Goal: Download file/media

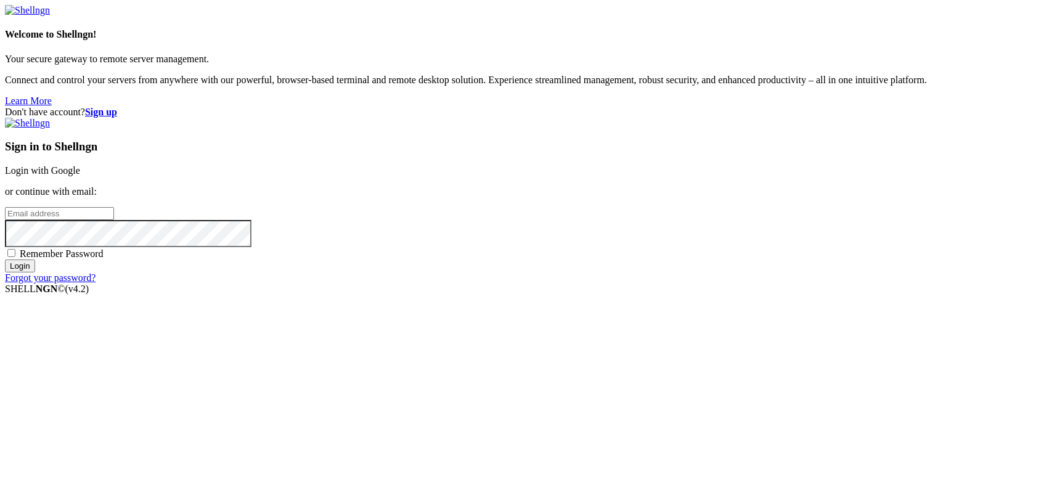
type input "kcs.fa"
click at [80, 176] on link "Login with Google" at bounding box center [42, 170] width 75 height 10
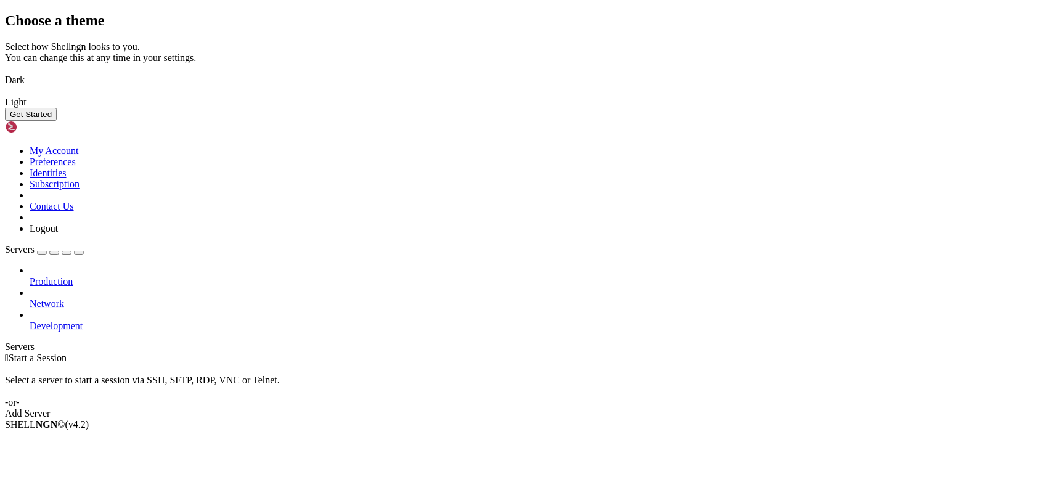
click at [5, 72] on img at bounding box center [5, 72] width 0 height 0
click at [57, 121] on button "Get Started" at bounding box center [31, 114] width 52 height 13
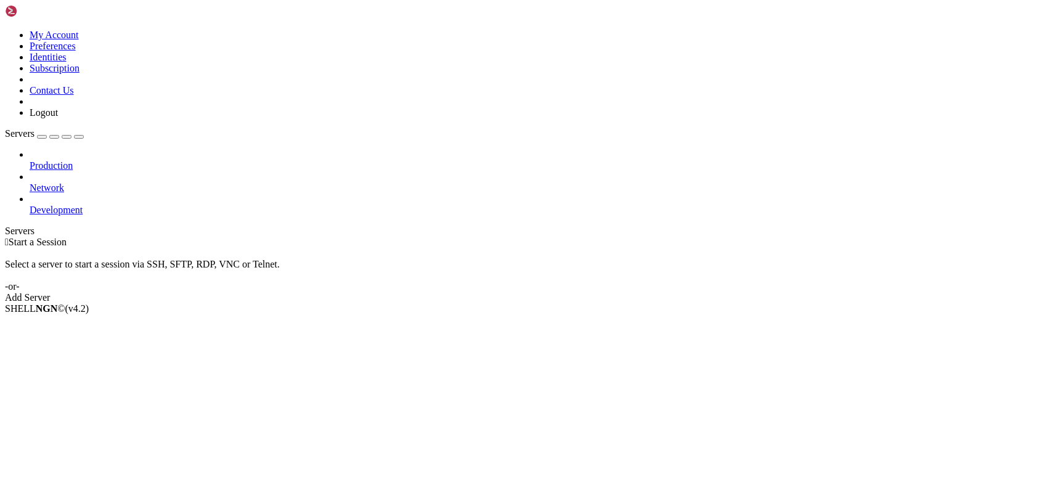
click at [5, 30] on icon at bounding box center [5, 30] width 0 height 0
click at [58, 118] on link "Logout" at bounding box center [44, 112] width 28 height 10
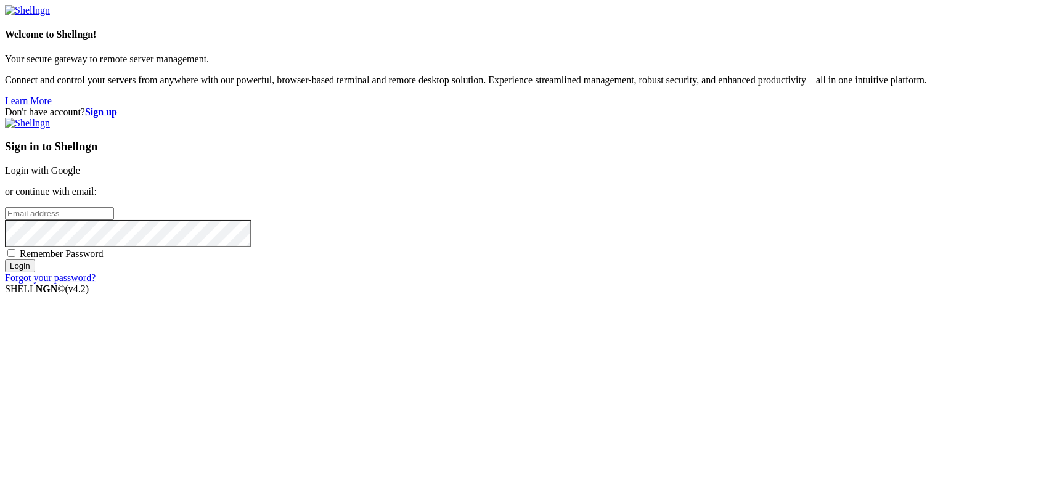
type input "kcs.fa"
click at [80, 176] on link "Login with Google" at bounding box center [42, 170] width 75 height 10
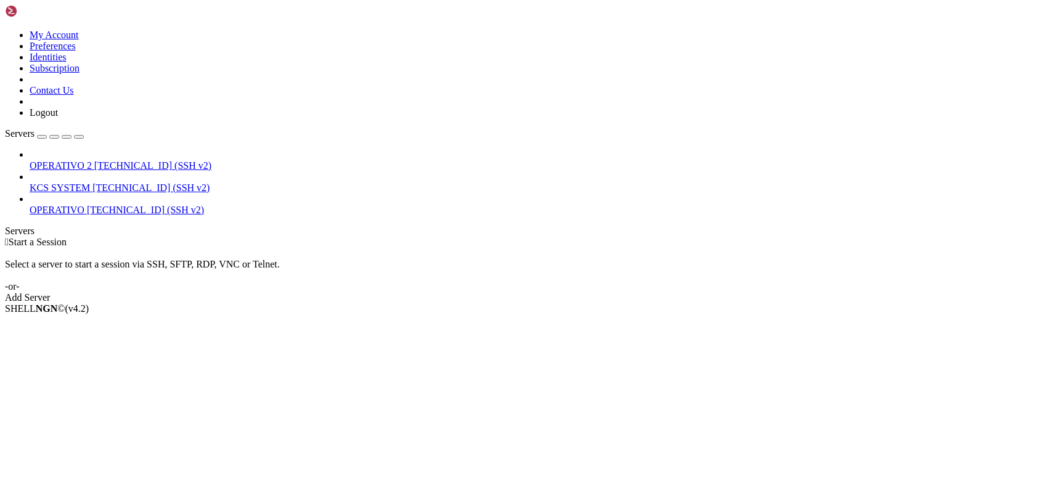
click at [90, 182] on span "KCS SYSTEM" at bounding box center [60, 187] width 60 height 10
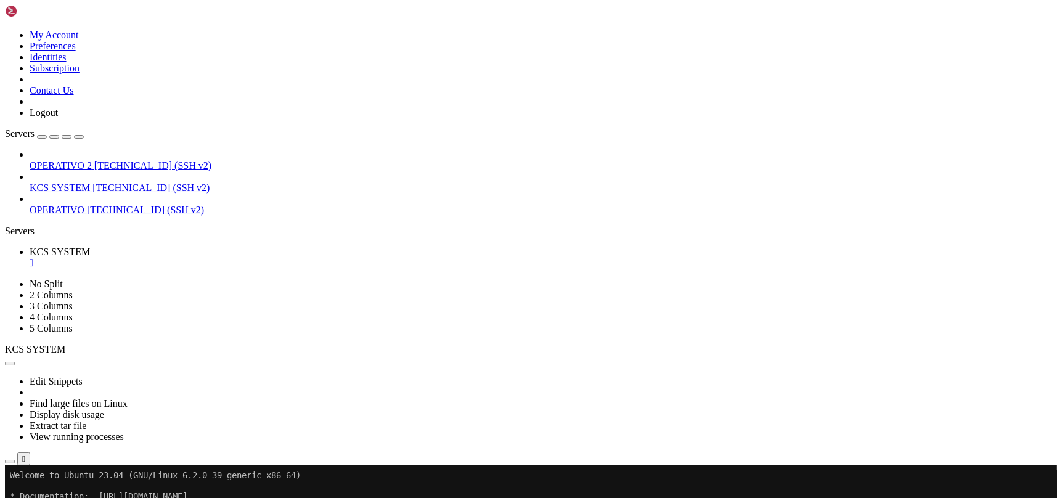
click at [10, 462] on icon "button" at bounding box center [10, 462] width 0 height 0
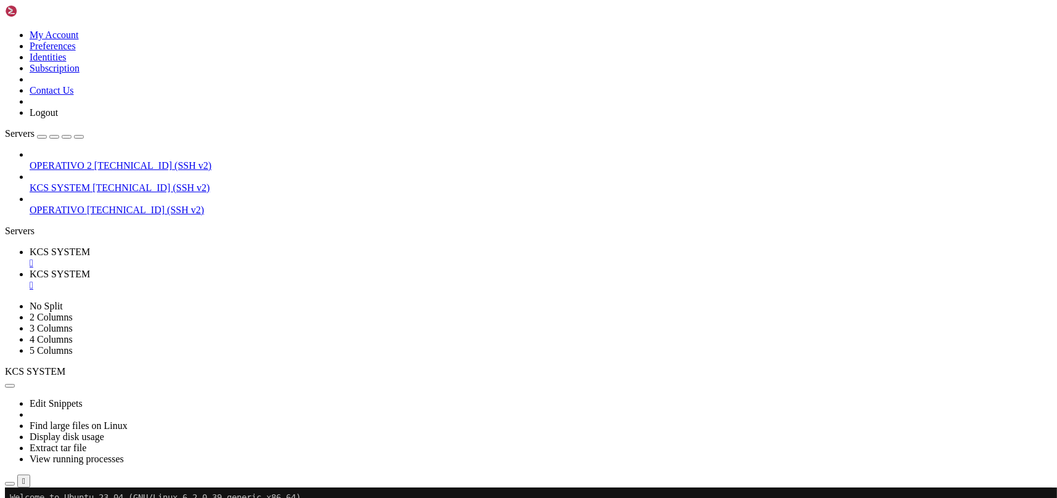
scroll to position [164, 0]
type input "/home/ubuntu/31-app-odoo2"
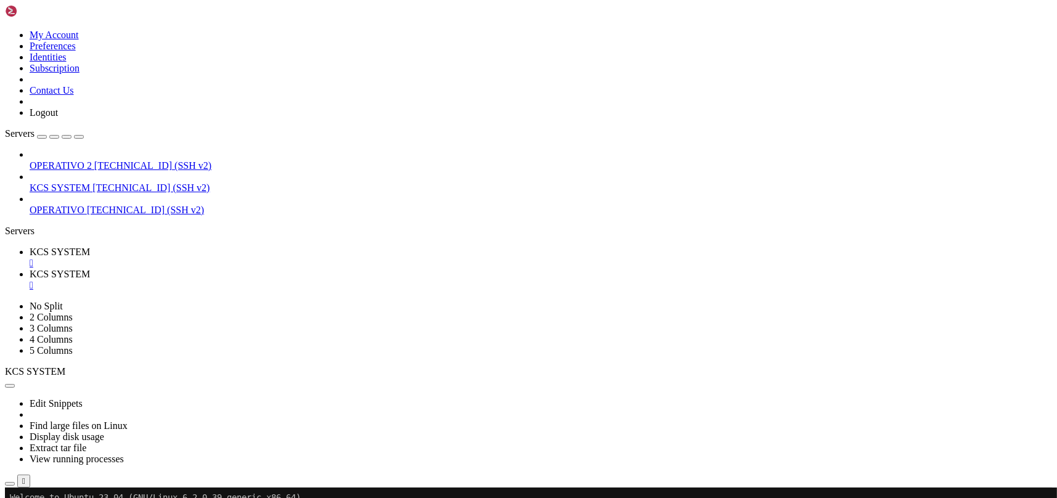
click at [325, 280] on div "" at bounding box center [541, 285] width 1022 height 11
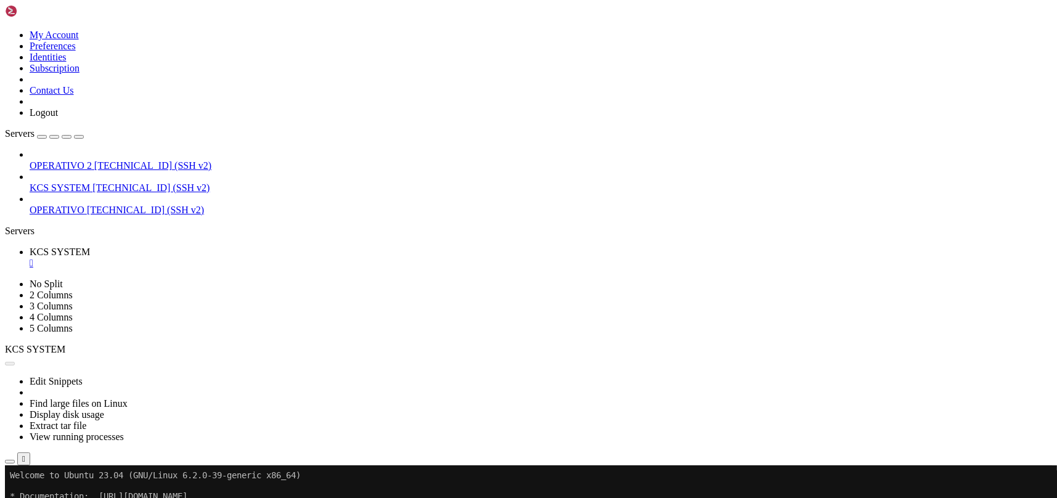
click at [54, 497] on button "Reconnect" at bounding box center [29, 506] width 49 height 13
click at [10, 462] on icon "button" at bounding box center [10, 462] width 0 height 0
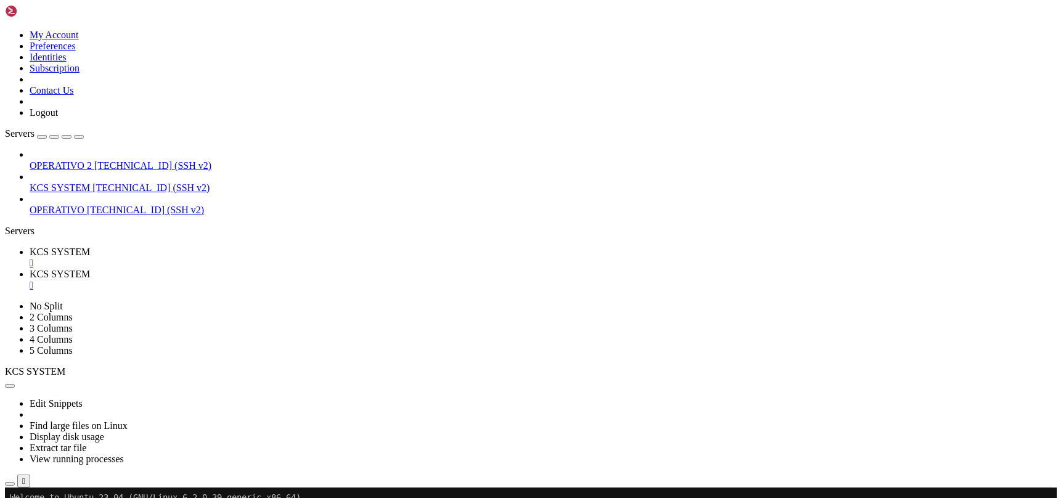
scroll to position [164, 0]
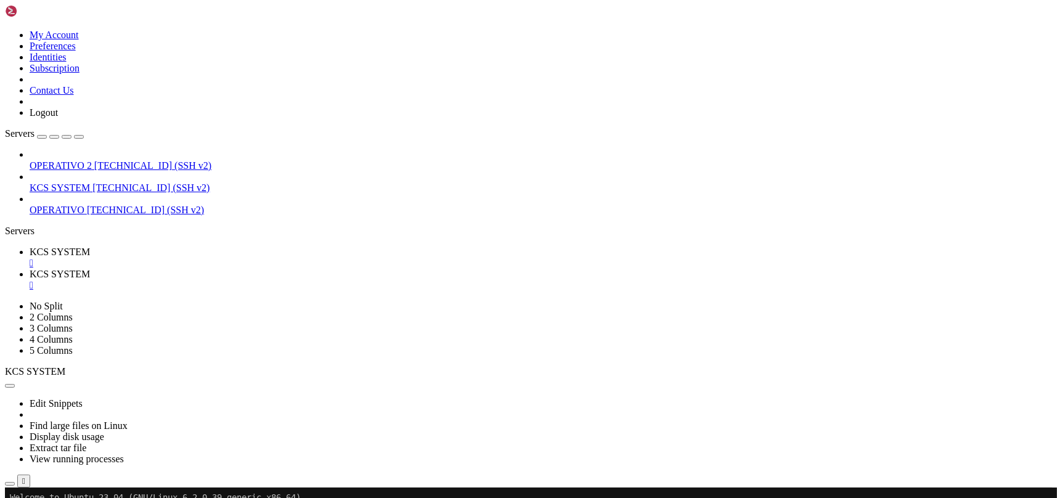
click at [48, 428] on span " templates" at bounding box center [27, 433] width 41 height 10
type input "/home/ubuntu/31-app-odoo2/templates"
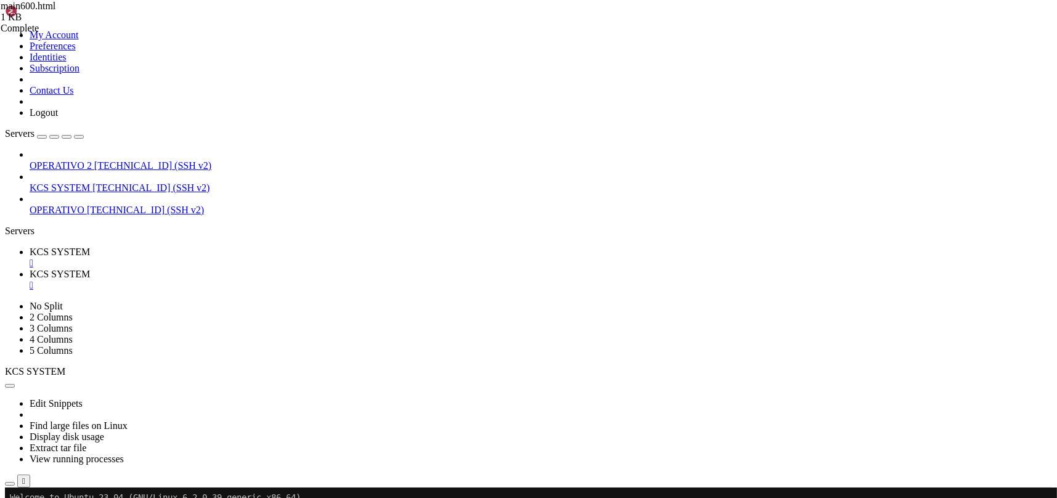
click at [90, 246] on span "KCS SYSTEM" at bounding box center [60, 251] width 60 height 10
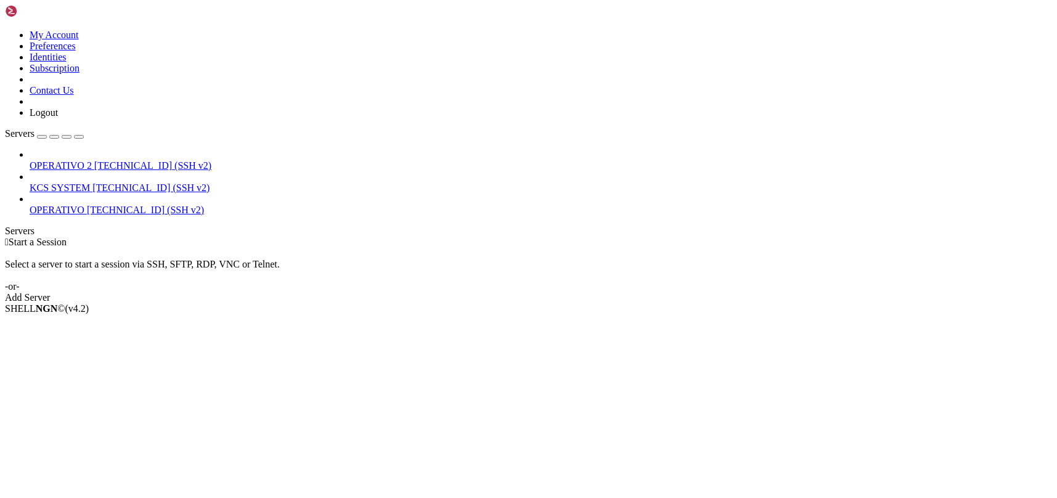
click at [92, 182] on span "[TECHNICAL_ID] (SSH v2)" at bounding box center [150, 187] width 117 height 10
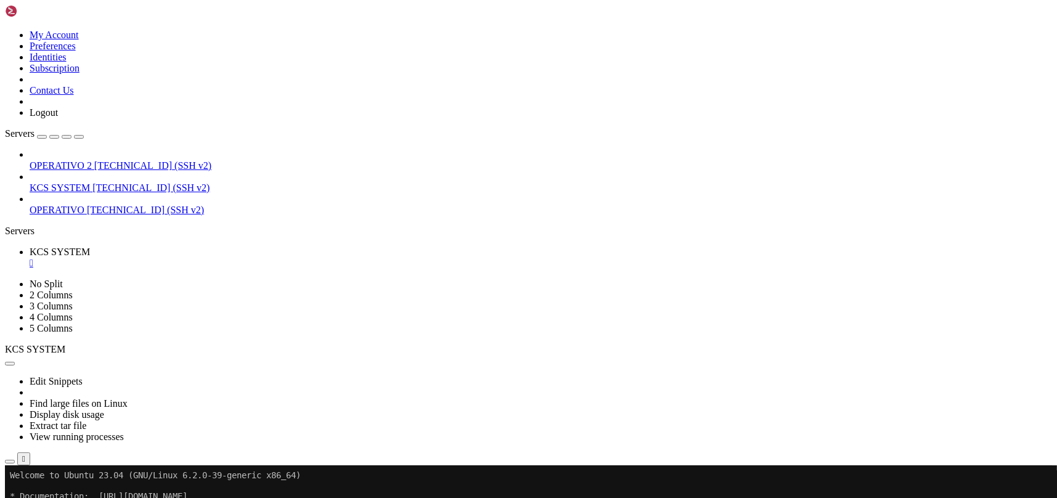
click at [10, 462] on icon "button" at bounding box center [10, 462] width 0 height 0
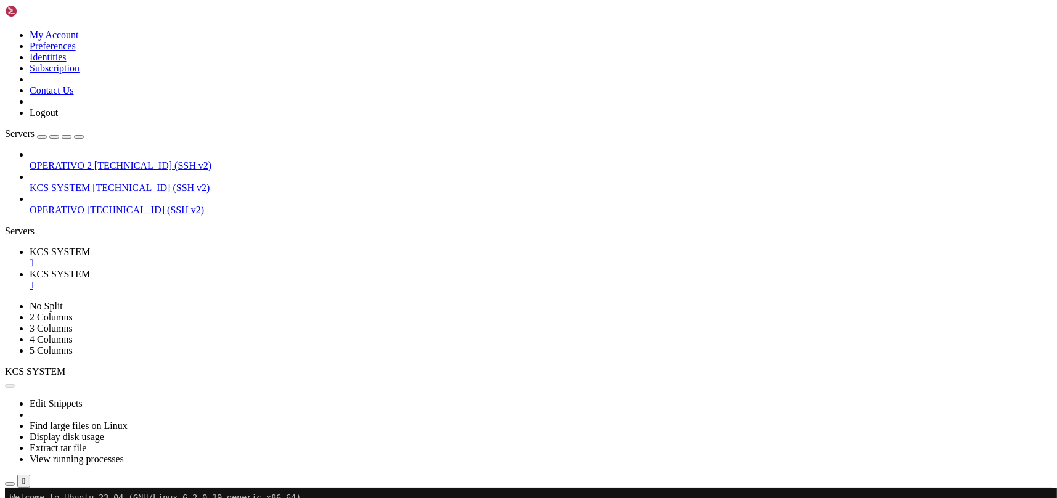
click at [328, 280] on div "" at bounding box center [541, 285] width 1022 height 11
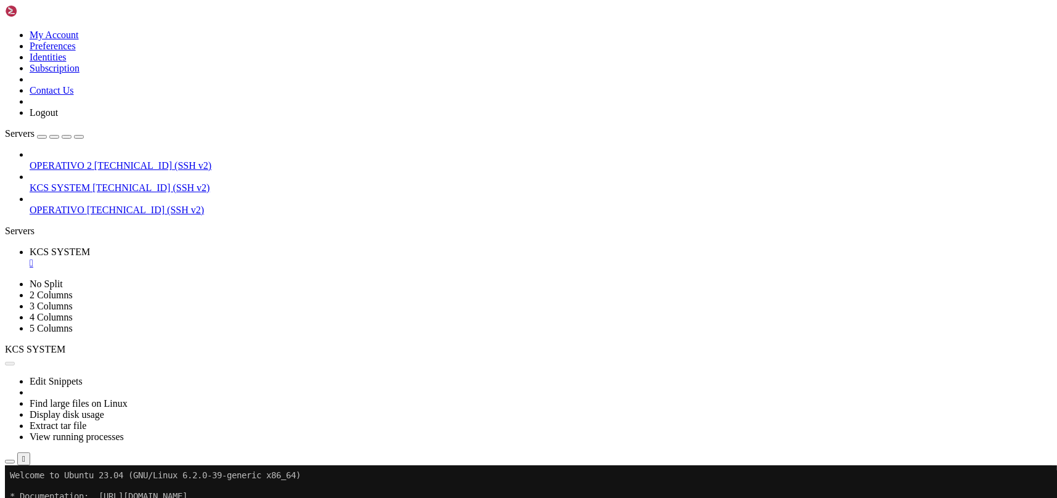
click at [236, 258] on div "" at bounding box center [541, 263] width 1022 height 11
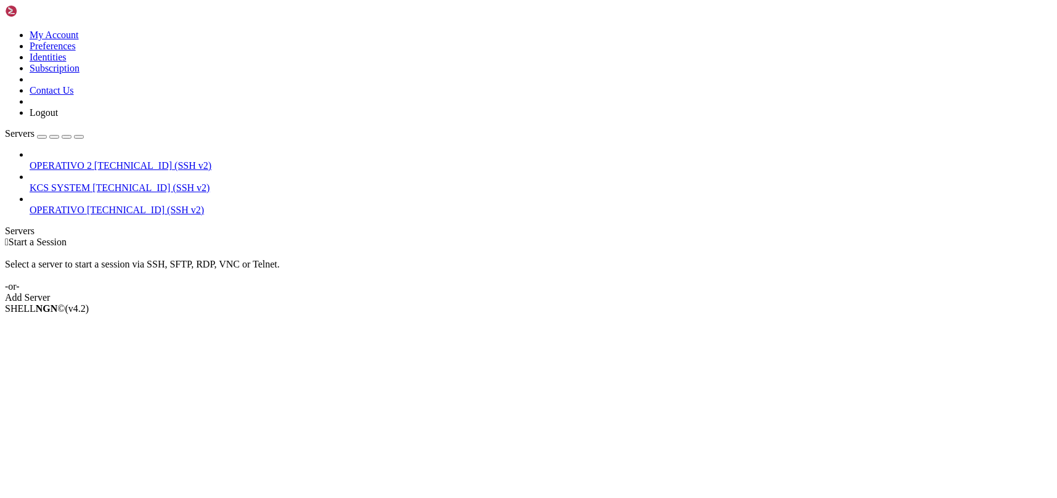
click at [118, 182] on span "[TECHNICAL_ID] (SSH v2)" at bounding box center [150, 187] width 117 height 10
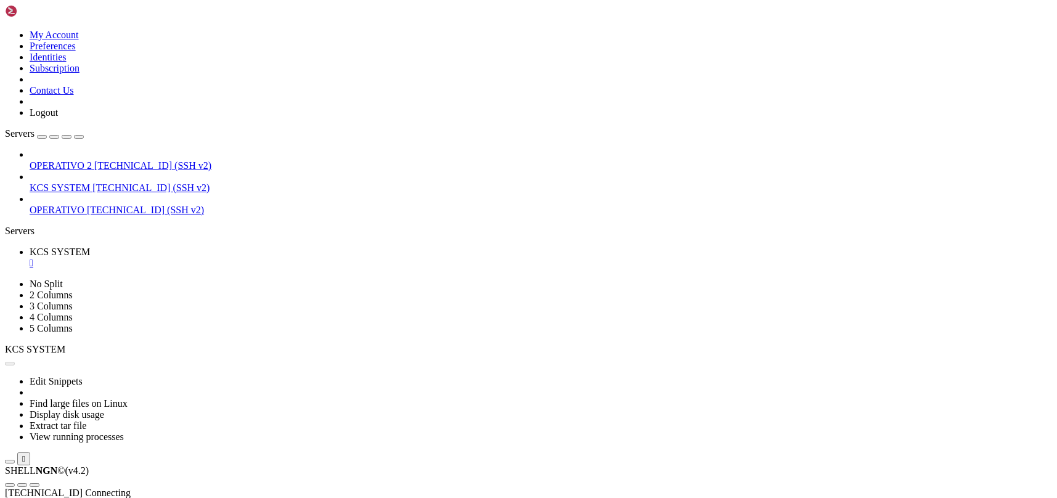
click at [10, 462] on icon "button" at bounding box center [10, 462] width 0 height 0
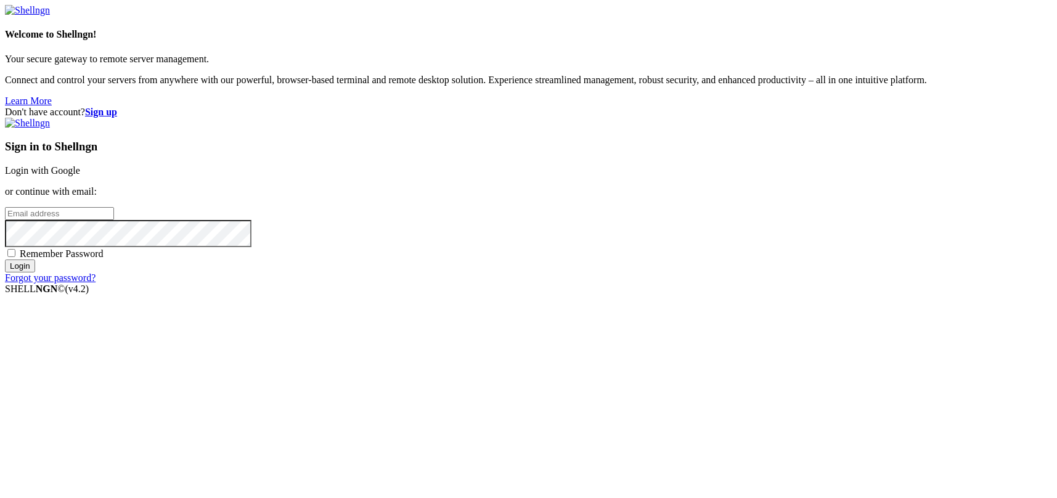
type input "kcs.fa"
click at [80, 176] on link "Login with Google" at bounding box center [42, 170] width 75 height 10
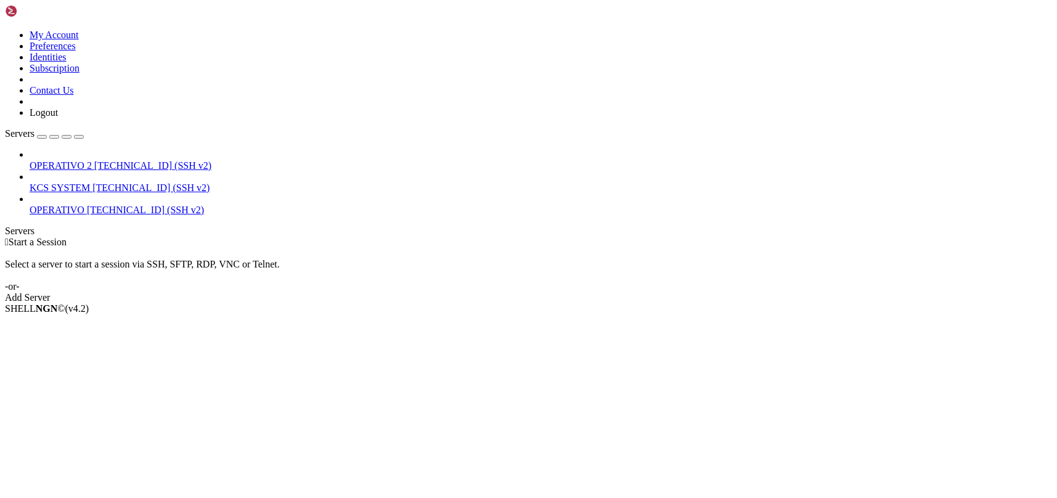
click at [92, 182] on span "[TECHNICAL_ID] (SSH v2)" at bounding box center [150, 187] width 117 height 10
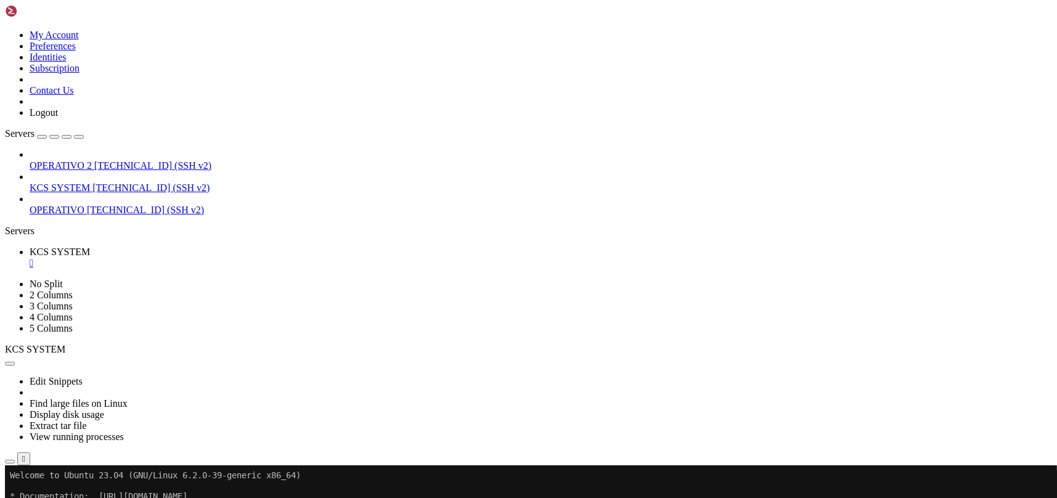
click at [10, 462] on icon "button" at bounding box center [10, 462] width 0 height 0
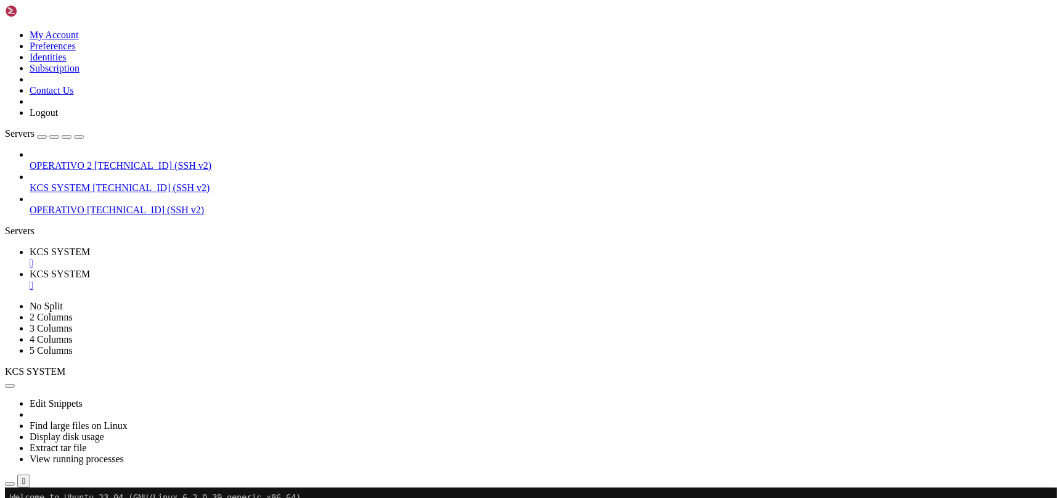
scroll to position [246, 0]
type input "/home/ubuntu/31-app-odoo2"
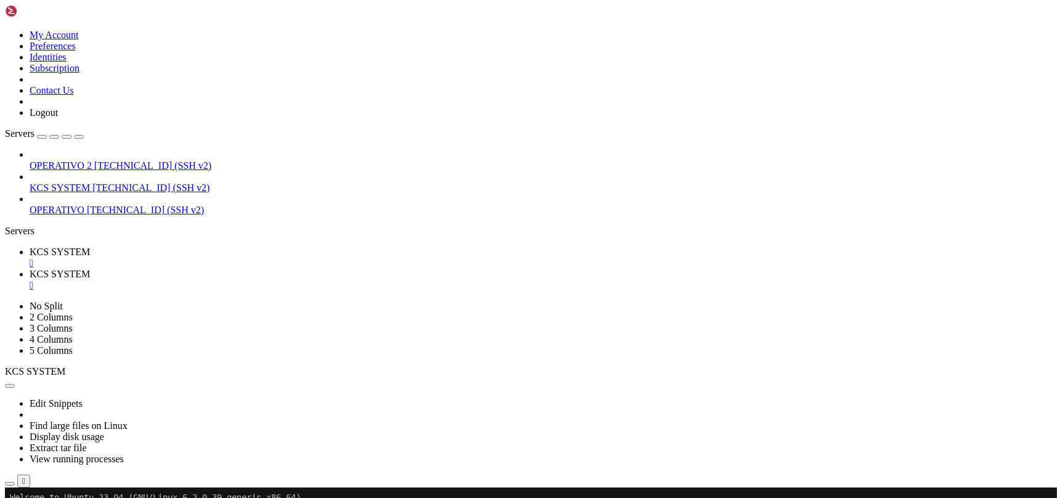
click at [90, 246] on span "KCS SYSTEM" at bounding box center [60, 251] width 60 height 10
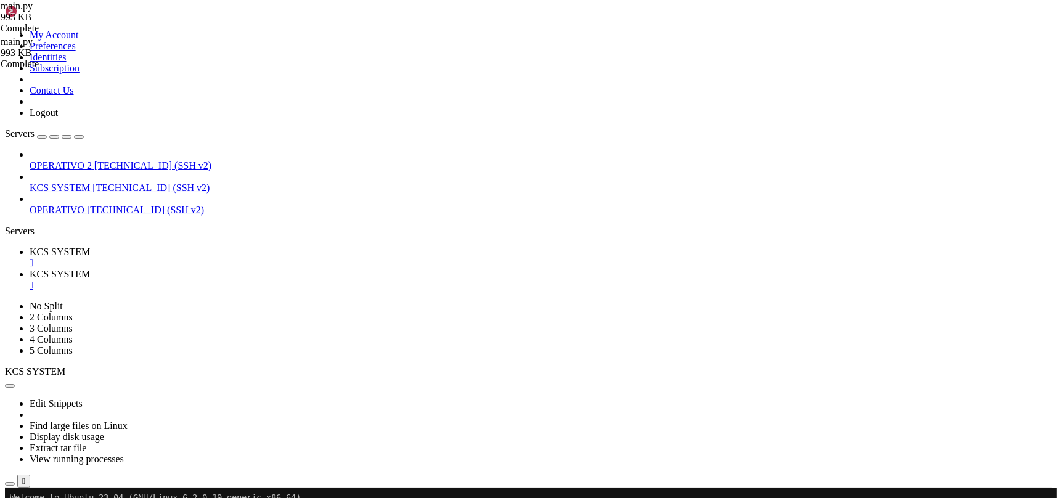
click at [329, 280] on div "" at bounding box center [541, 285] width 1022 height 11
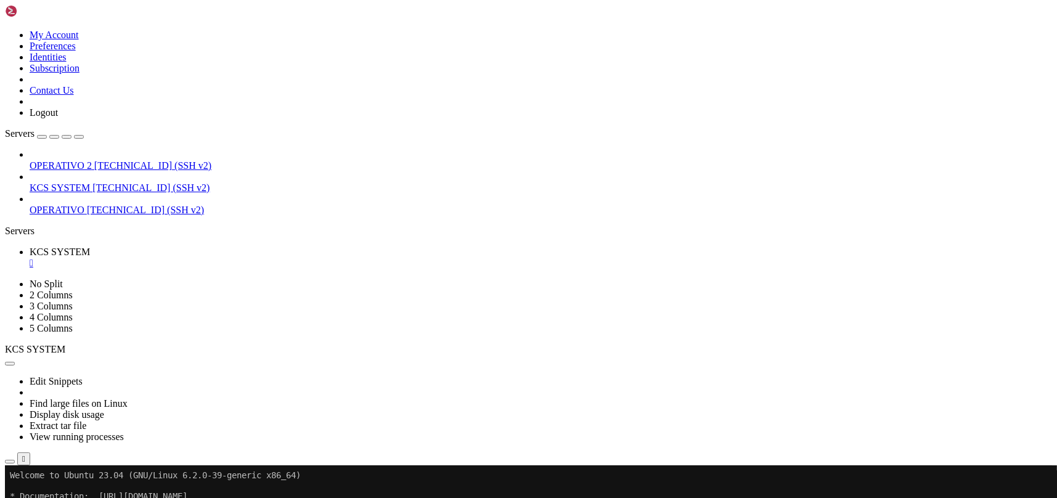
click at [236, 258] on div "" at bounding box center [541, 263] width 1022 height 11
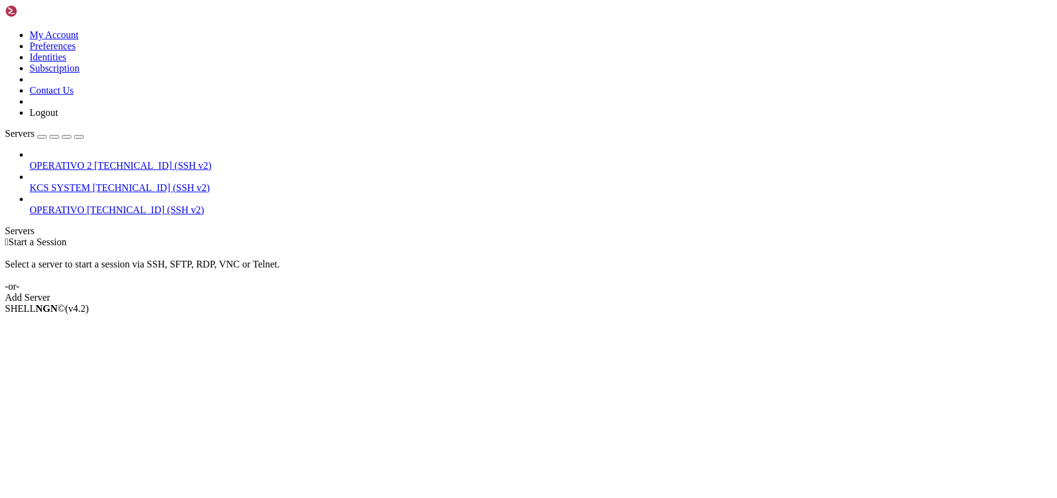
click at [104, 182] on span "[TECHNICAL_ID] (SSH v2)" at bounding box center [150, 187] width 117 height 10
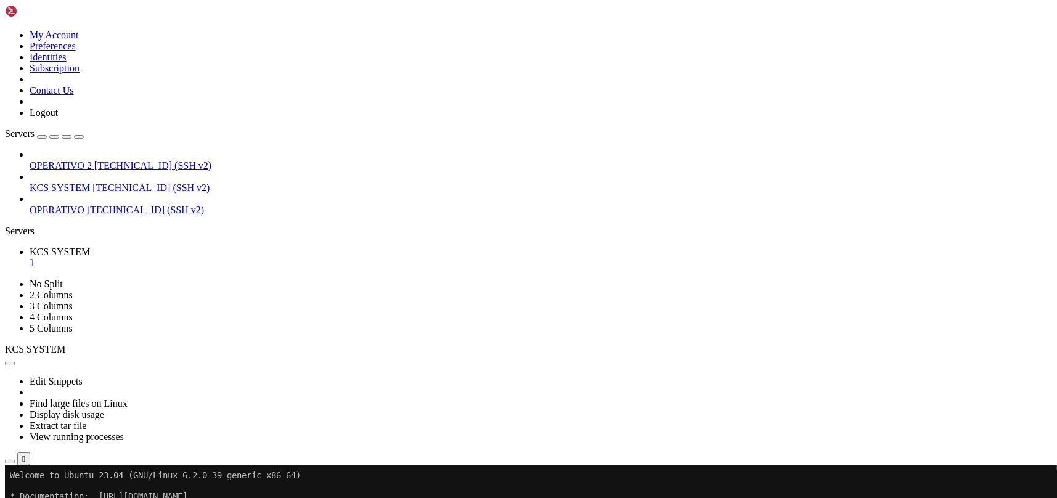
click at [209, 355] on div "Edit Snippets Find large files on Linux Display disk usage Extract tar file Vie…" at bounding box center [528, 410] width 1047 height 110
click at [10, 462] on icon "button" at bounding box center [10, 462] width 0 height 0
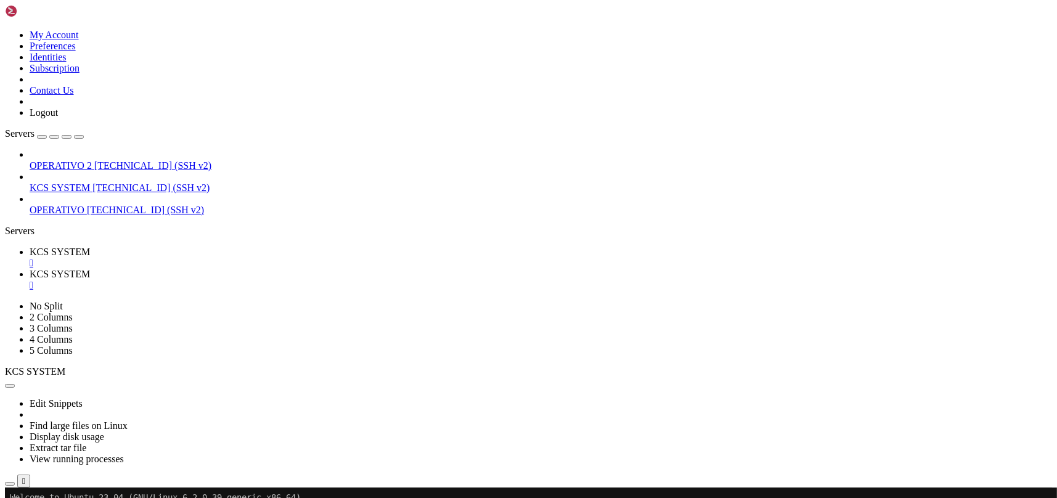
type input "/home/ubuntu/31-app-odoo2"
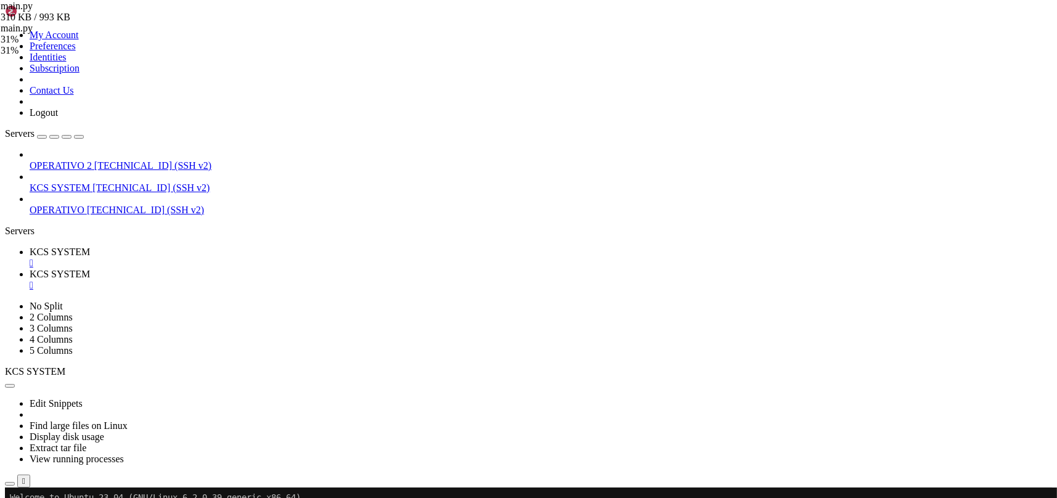
click at [90, 246] on span "KCS SYSTEM" at bounding box center [60, 251] width 60 height 10
click at [326, 280] on div "" at bounding box center [541, 285] width 1022 height 11
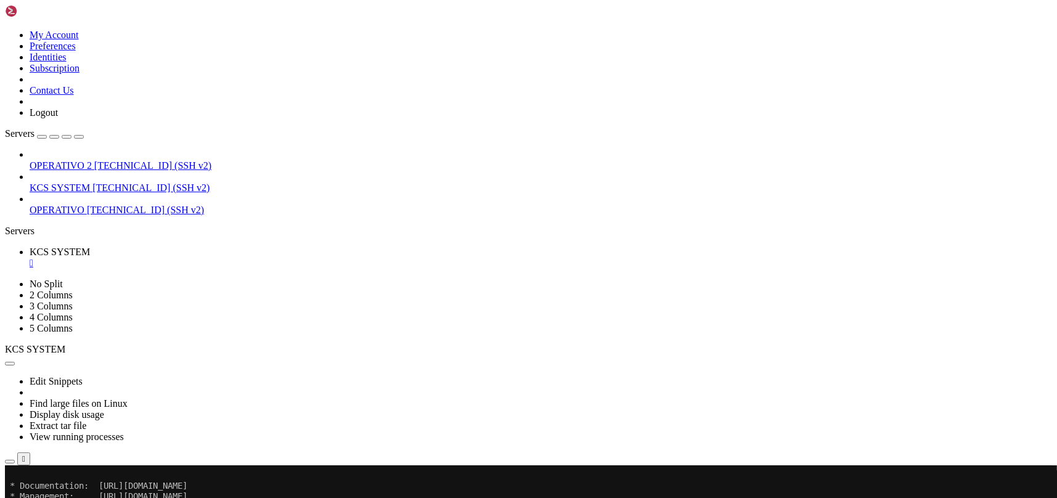
click at [232, 258] on div "" at bounding box center [541, 263] width 1022 height 11
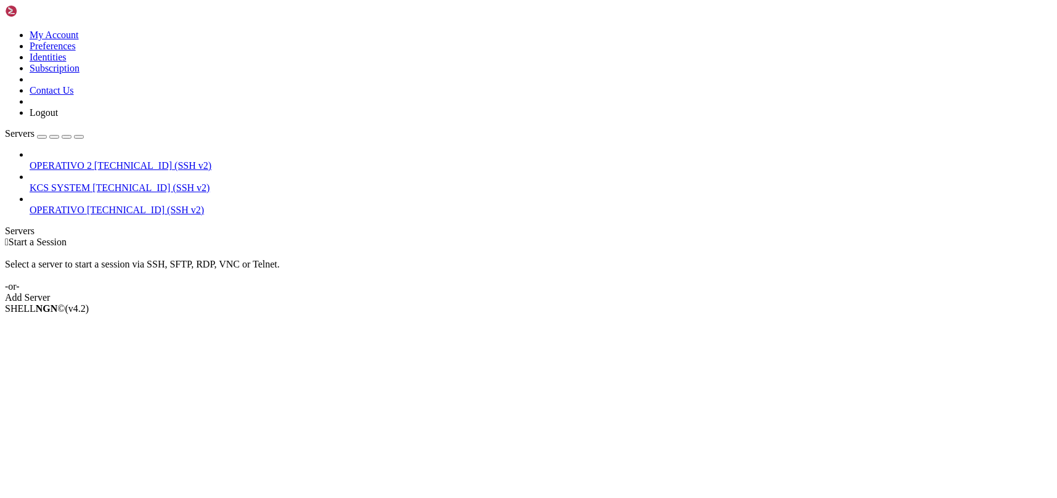
click at [90, 182] on span "KCS SYSTEM" at bounding box center [60, 187] width 60 height 10
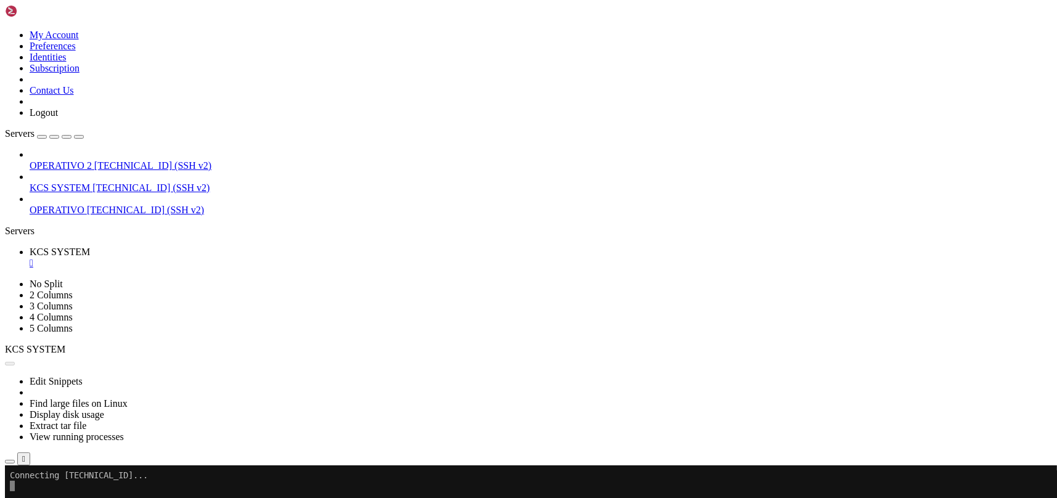
scroll to position [0, 0]
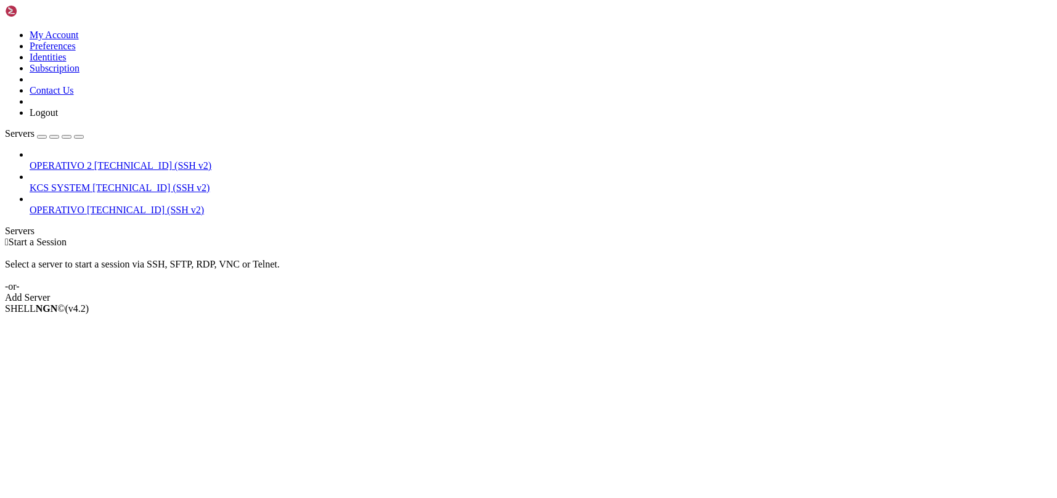
click at [35, 182] on link "KCS SYSTEM [TECHNICAL_ID] (SSH v2)" at bounding box center [541, 187] width 1022 height 11
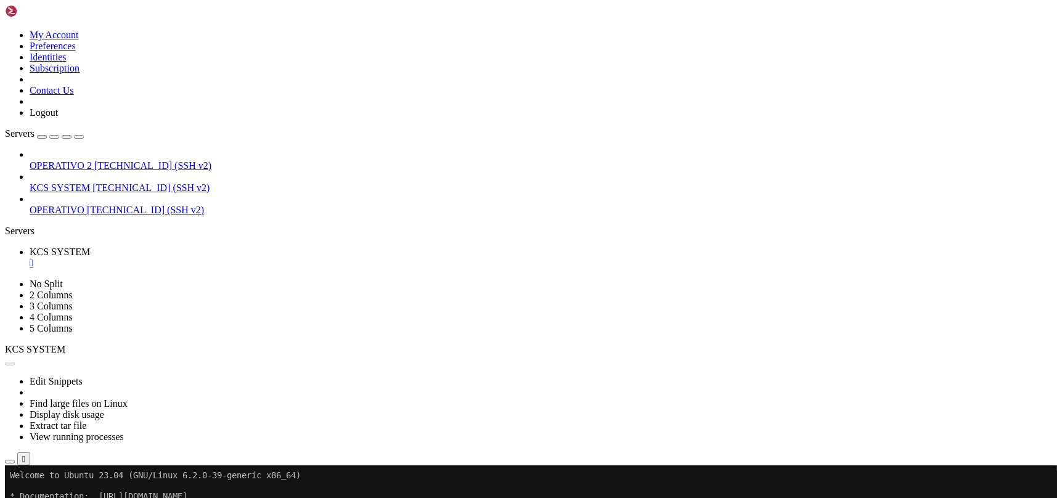
click at [54, 497] on button "Reconnect" at bounding box center [29, 506] width 49 height 13
click at [235, 258] on div "" at bounding box center [541, 263] width 1022 height 11
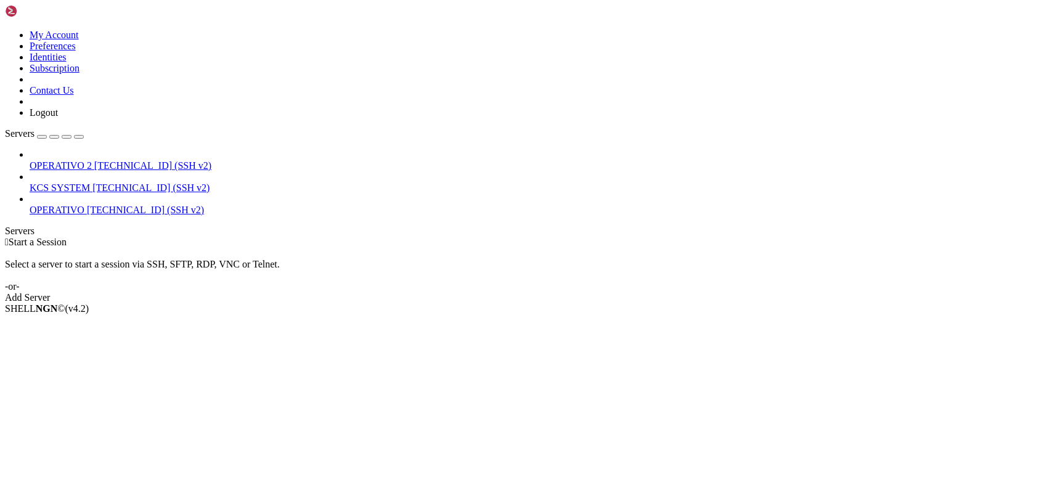
click at [82, 182] on span "KCS SYSTEM" at bounding box center [60, 187] width 60 height 10
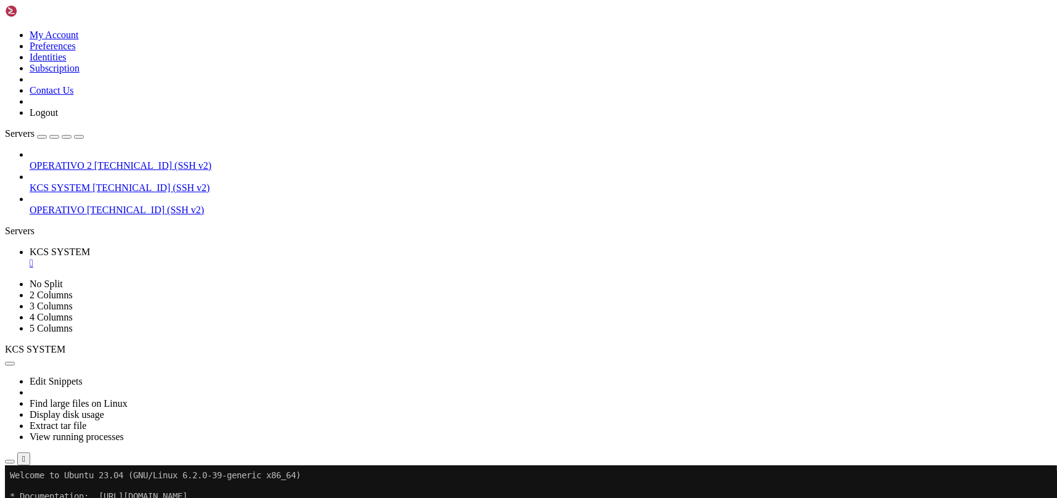
click at [10, 462] on icon "button" at bounding box center [10, 462] width 0 height 0
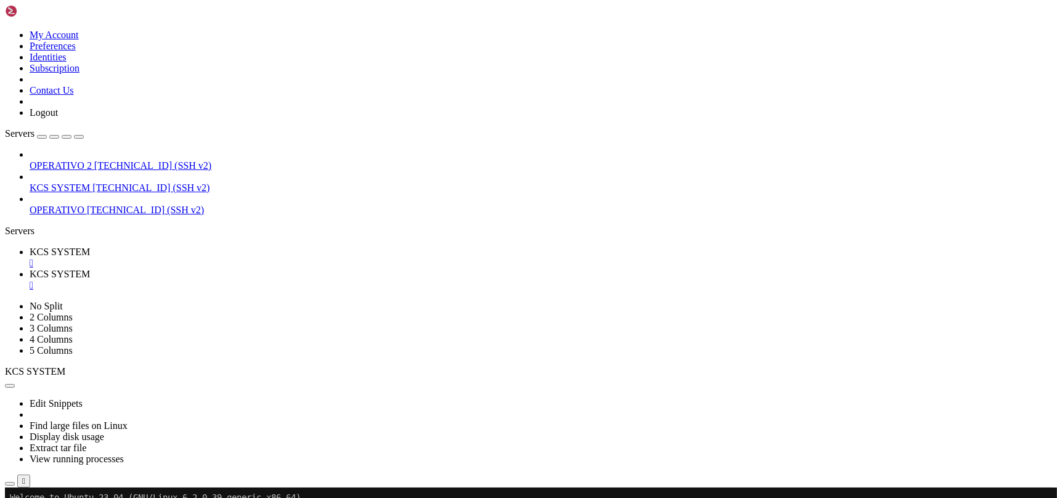
scroll to position [164, 0]
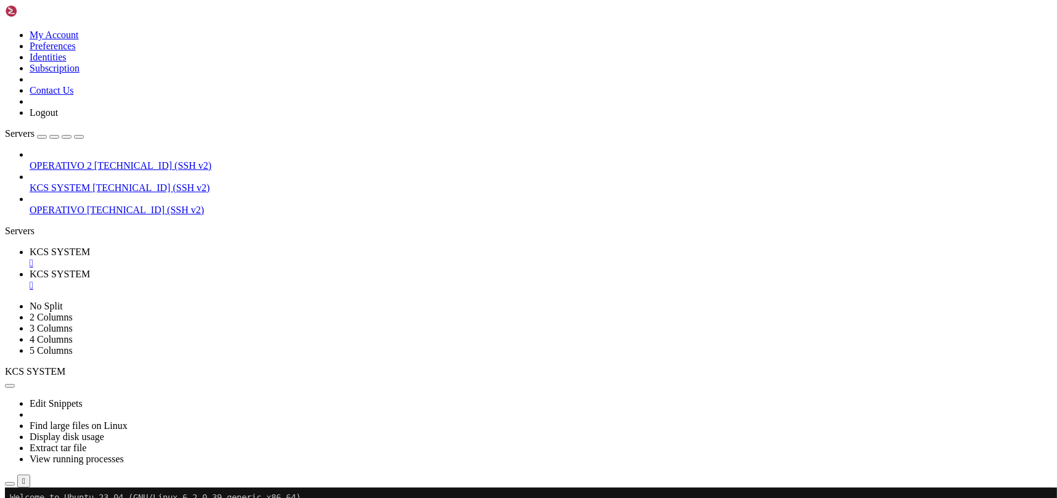
click at [90, 246] on span "KCS SYSTEM" at bounding box center [60, 251] width 60 height 10
click at [84, 182] on span "KCS SYSTEM" at bounding box center [60, 187] width 60 height 10
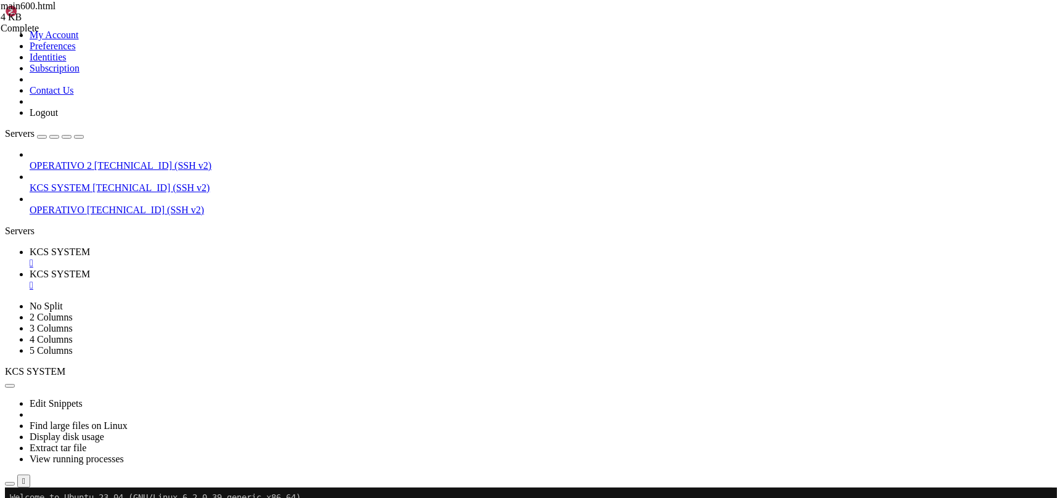
click at [30, 269] on icon at bounding box center [30, 274] width 0 height 10
type input "/home/ubuntu/31-app-odoo2"
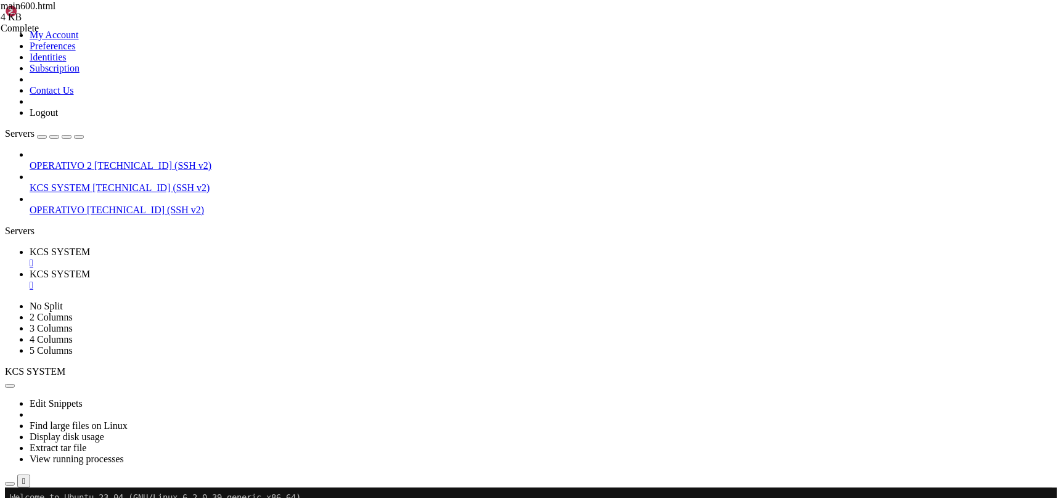
drag, startPoint x: 1017, startPoint y: 174, endPoint x: 806, endPoint y: 289, distance: 240.2
click at [1016, 175] on div "main600.html 4 KB Complete main.py 993 KB / 993 KB main.py 100% 100 %" at bounding box center [528, 249] width 1057 height 498
click at [210, 246] on link "KCS SYSTEM " at bounding box center [541, 257] width 1022 height 22
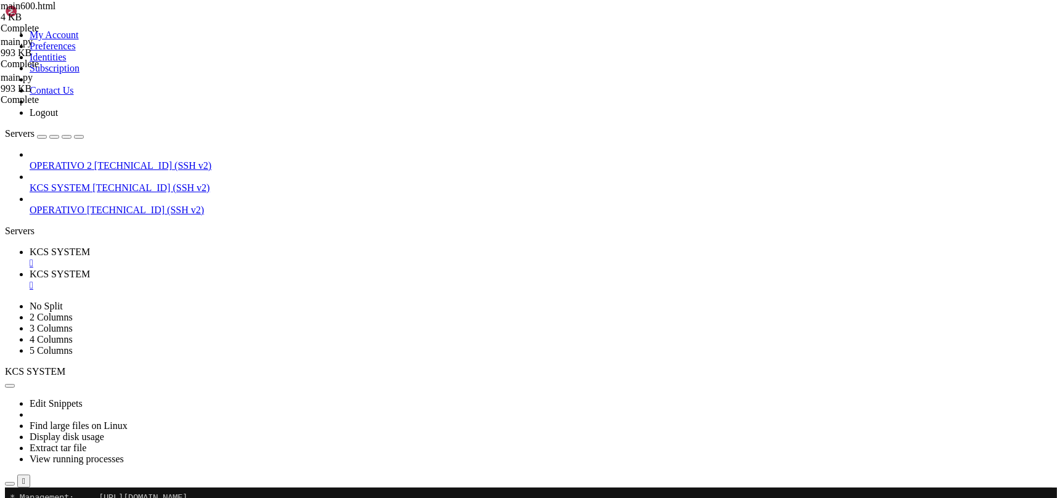
scroll to position [31, 0]
click at [328, 280] on div "" at bounding box center [541, 285] width 1022 height 11
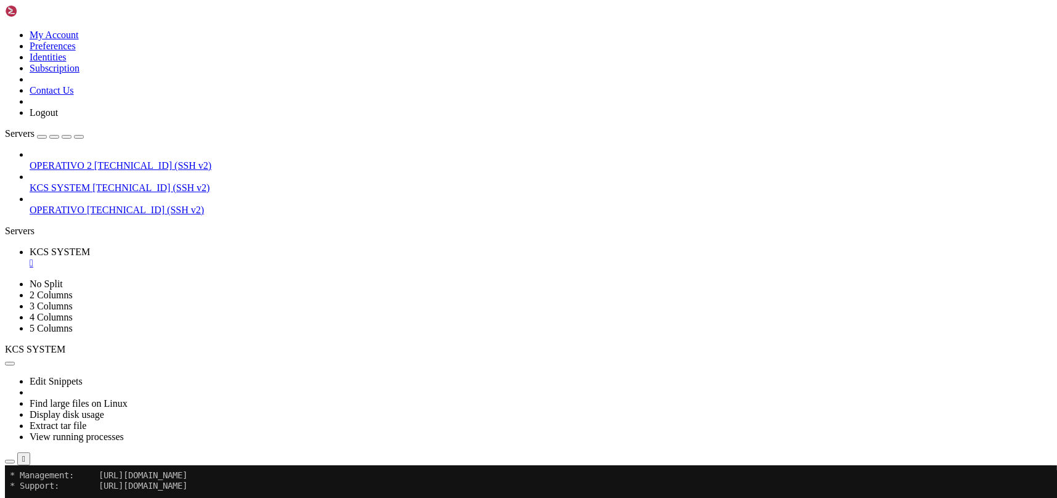
click at [10, 462] on icon "button" at bounding box center [10, 462] width 0 height 0
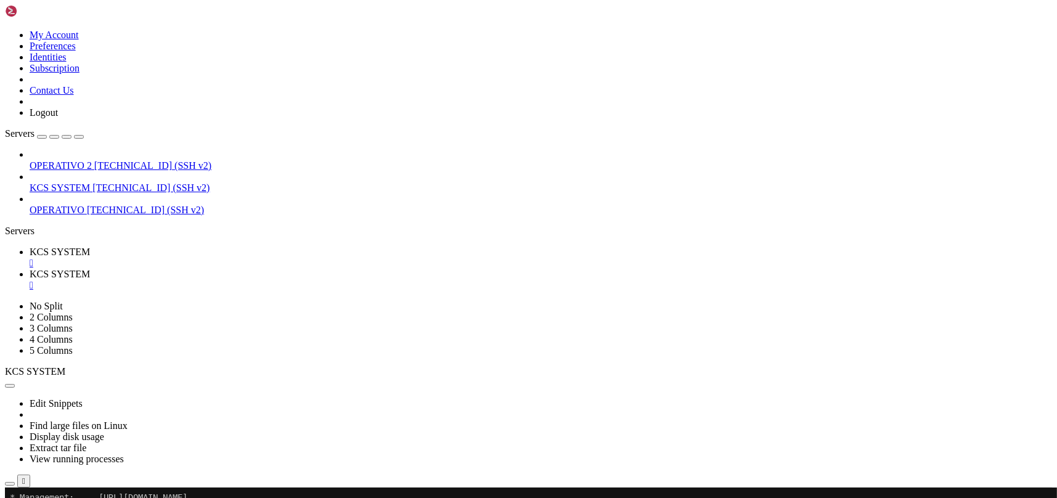
click at [236, 258] on div "" at bounding box center [541, 263] width 1022 height 11
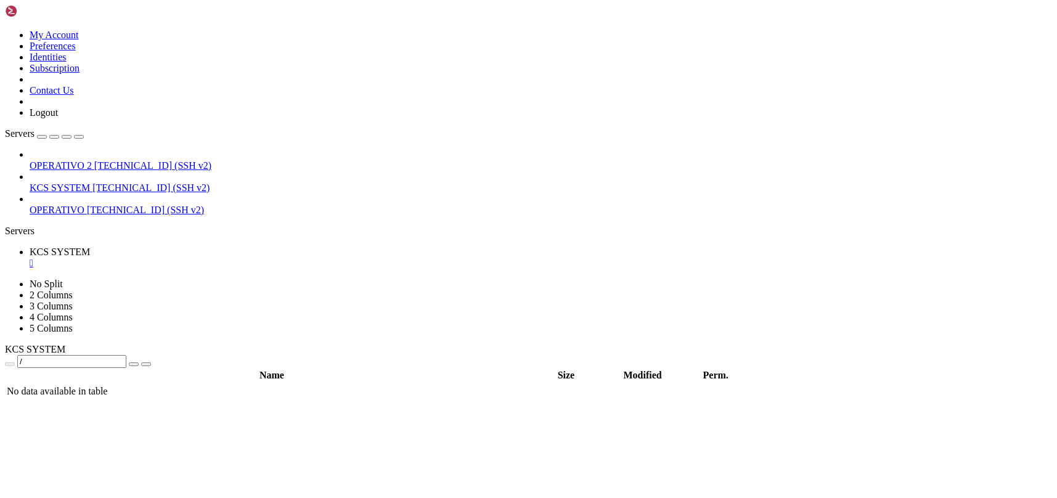
click at [237, 258] on div "" at bounding box center [541, 263] width 1022 height 11
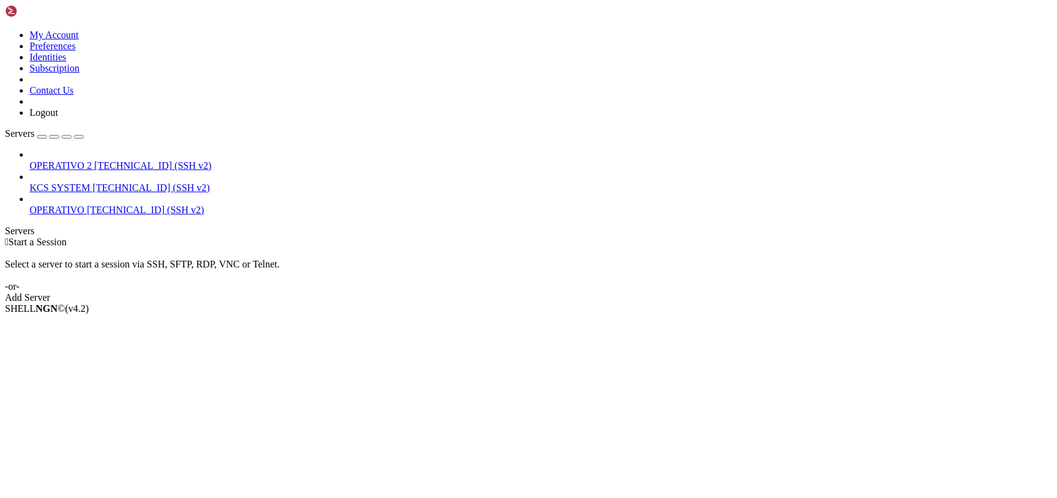
click at [90, 182] on span "KCS SYSTEM" at bounding box center [60, 187] width 60 height 10
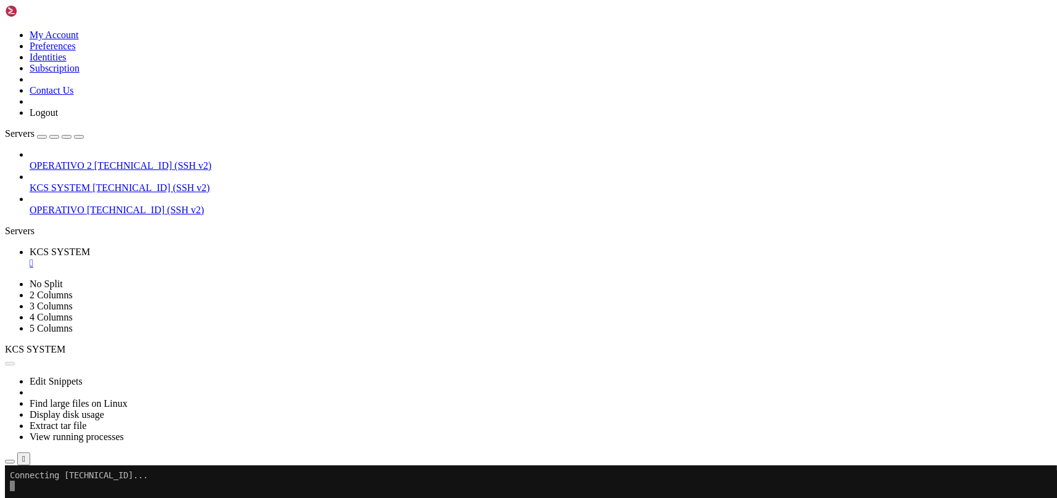
scroll to position [0, 0]
click at [10, 462] on icon "button" at bounding box center [10, 462] width 0 height 0
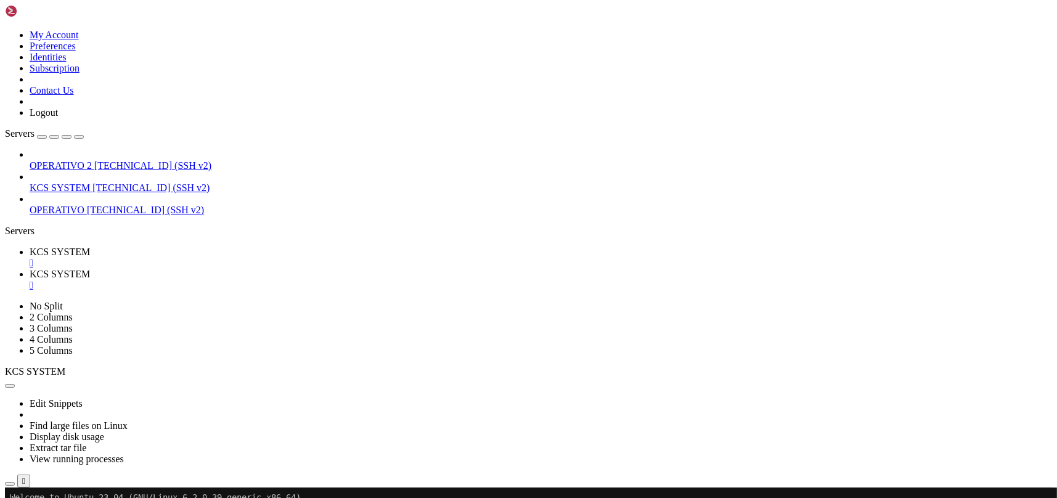
type input "/home/ubuntu/31-app-odoo2"
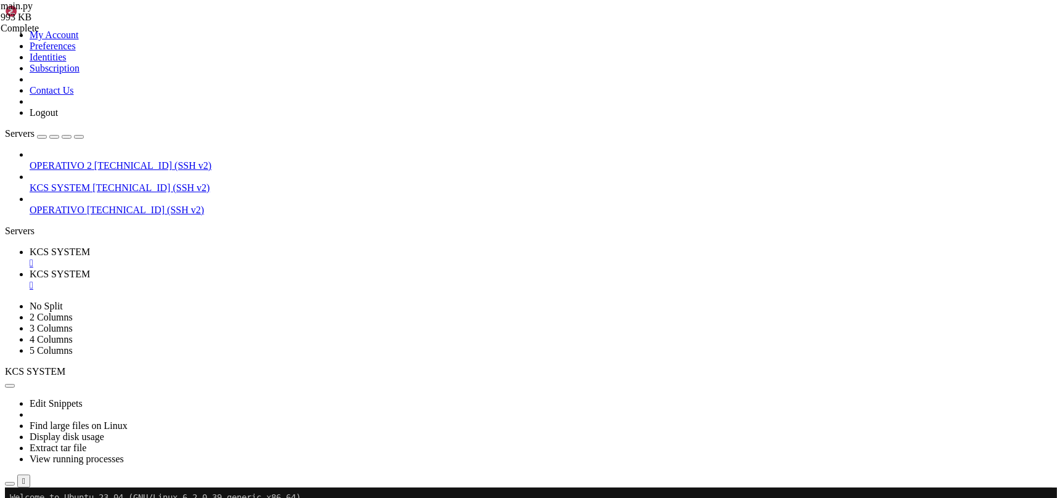
scroll to position [0, 0]
click at [90, 246] on span "KCS SYSTEM" at bounding box center [60, 251] width 60 height 10
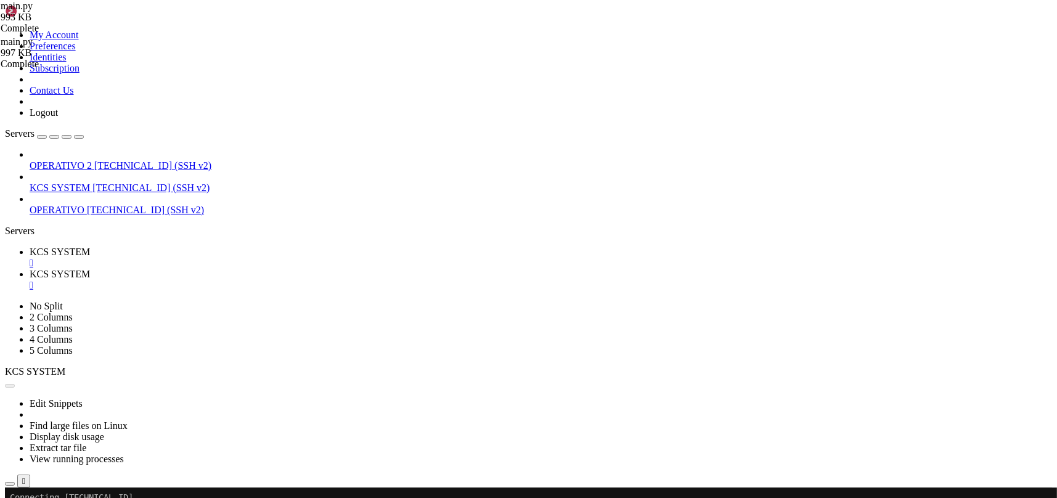
click at [325, 280] on div "" at bounding box center [541, 285] width 1022 height 11
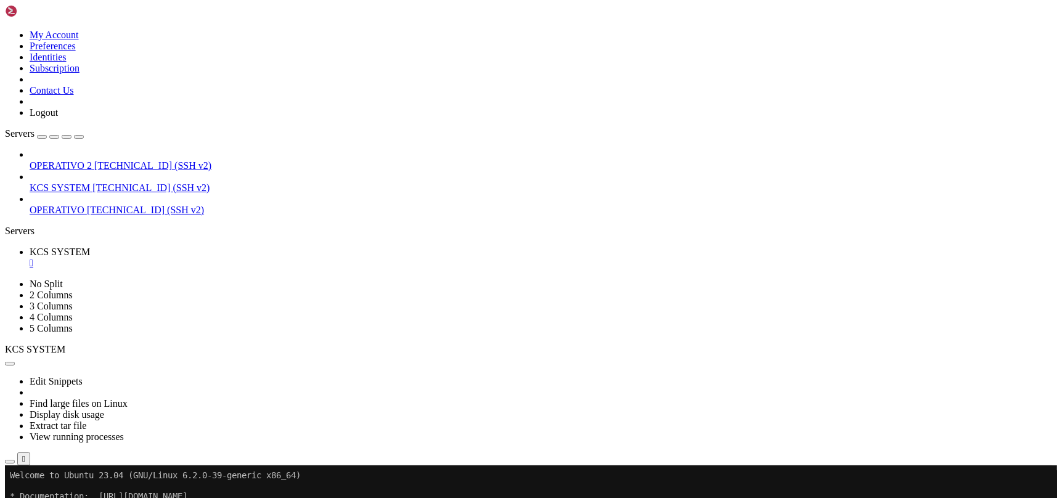
click at [234, 258] on div "" at bounding box center [541, 263] width 1022 height 11
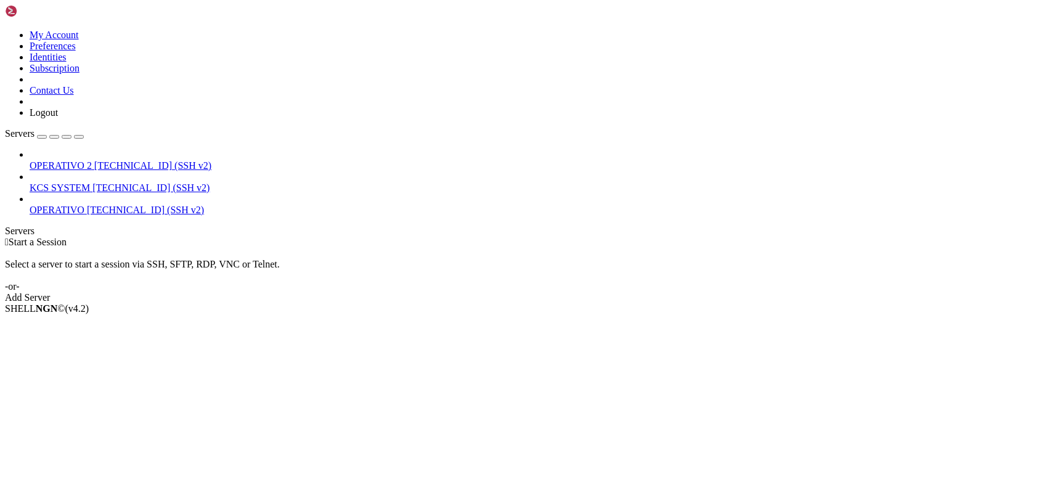
click at [92, 182] on span "[TECHNICAL_ID] (SSH v2)" at bounding box center [150, 187] width 117 height 10
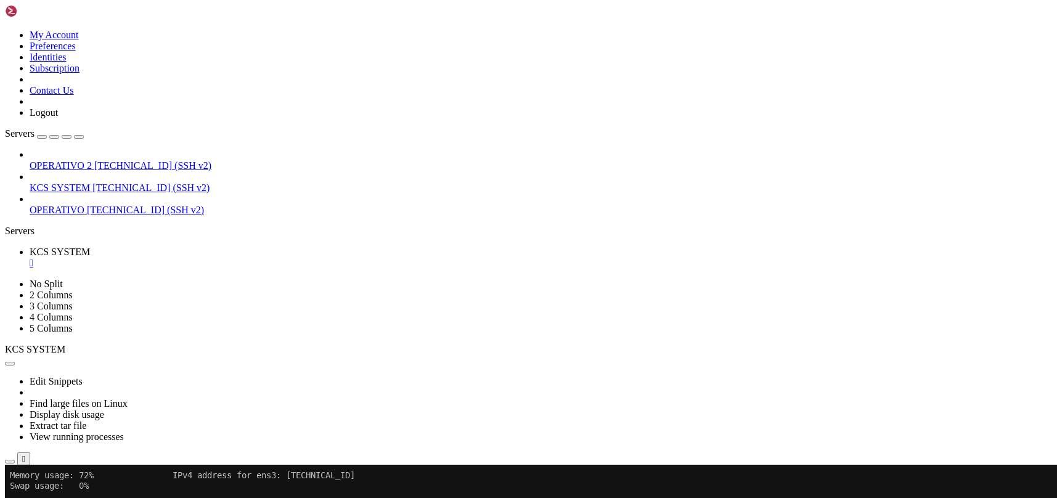
scroll to position [104, 0]
click at [54, 497] on button "Reconnect" at bounding box center [29, 506] width 49 height 13
click at [10, 462] on icon "button" at bounding box center [10, 462] width 0 height 0
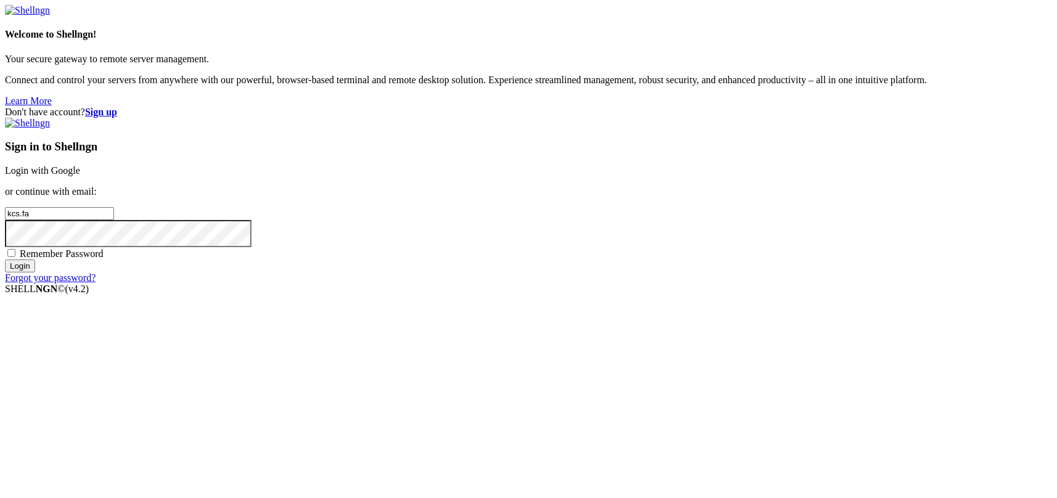
click at [80, 176] on link "Login with Google" at bounding box center [42, 170] width 75 height 10
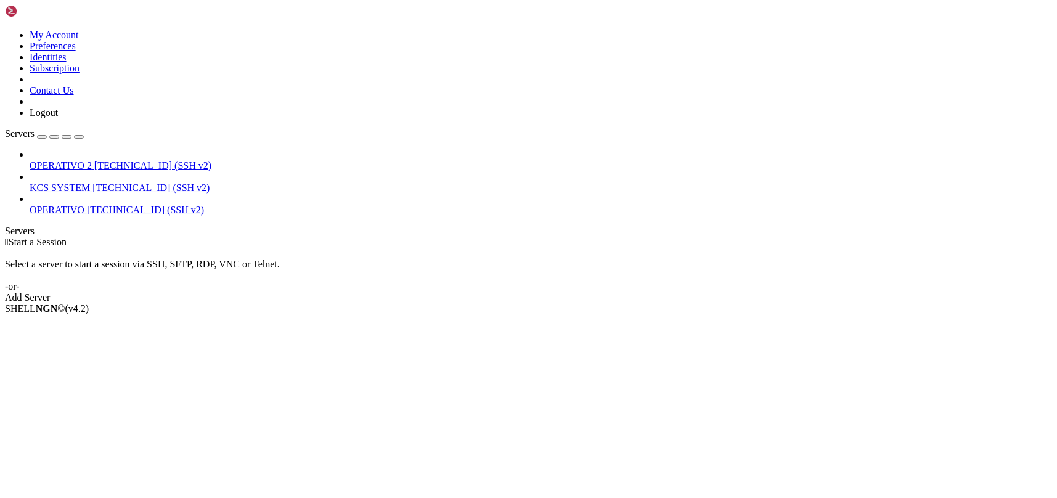
click at [92, 182] on span "[TECHNICAL_ID] (SSH v2)" at bounding box center [150, 187] width 117 height 10
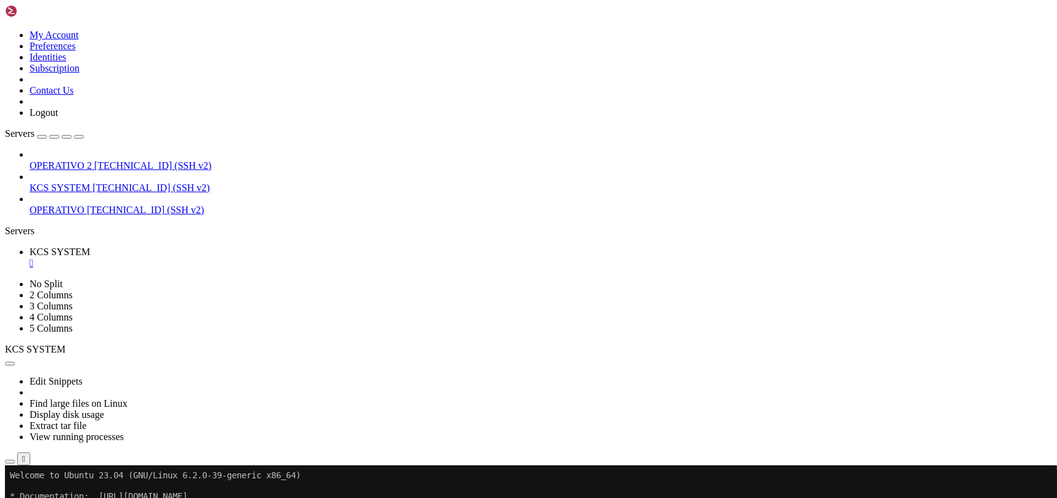
click at [10, 462] on icon "button" at bounding box center [10, 462] width 0 height 0
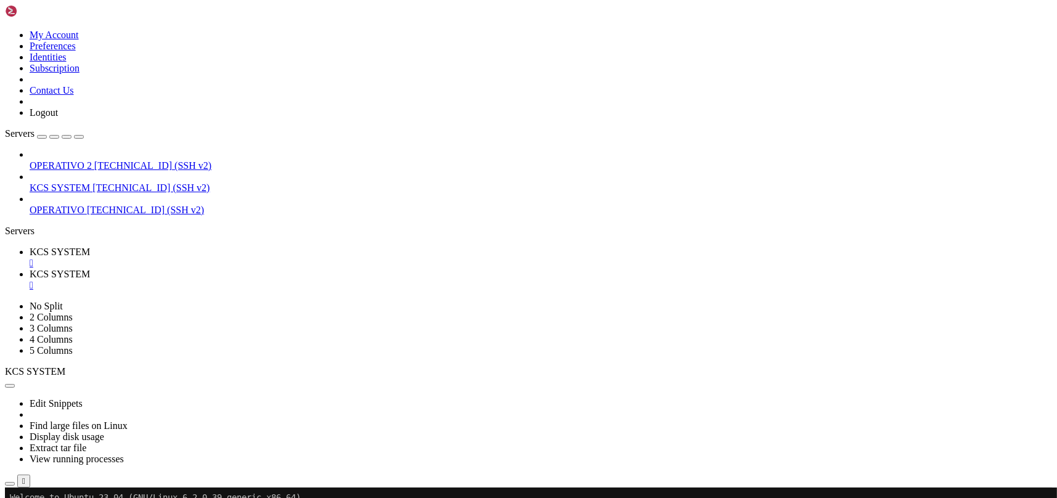
scroll to position [246, 0]
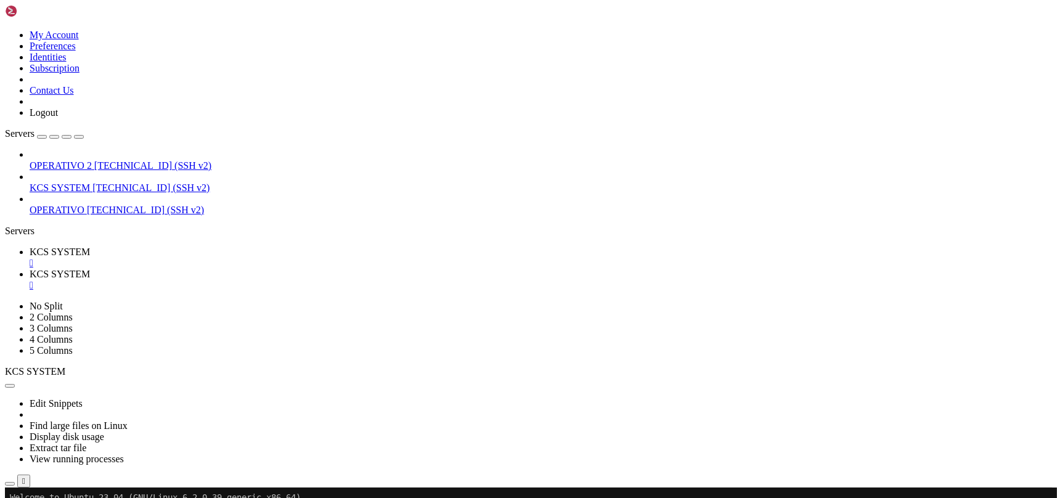
type input "/home/ubuntu/31-app-odoo2/instance"
click at [327, 280] on div "" at bounding box center [541, 285] width 1022 height 11
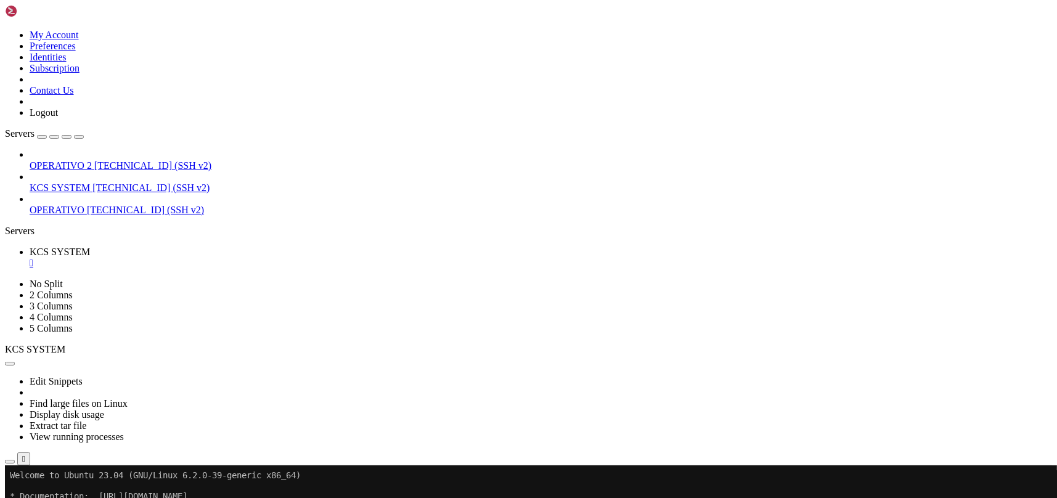
click at [10, 462] on icon "button" at bounding box center [10, 462] width 0 height 0
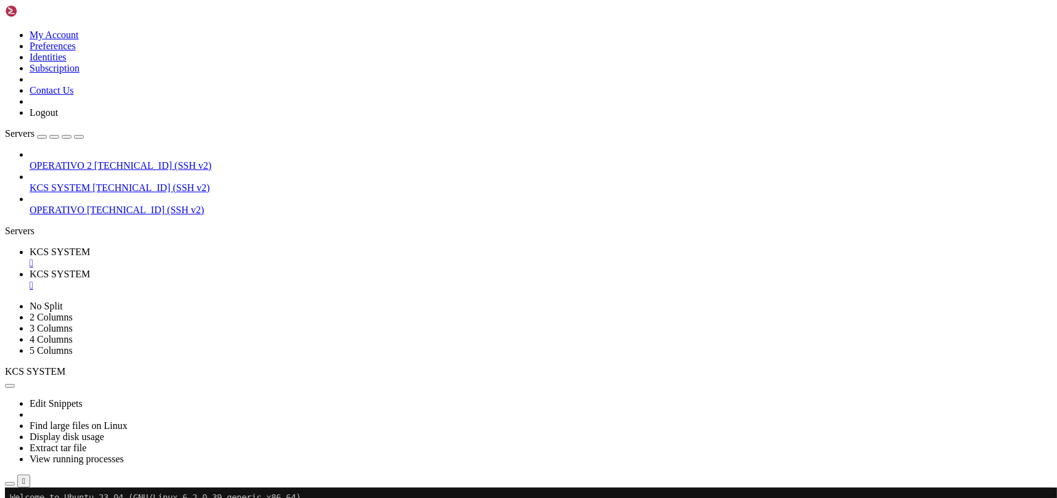
type input "/home/ubuntu/31-app-odoo2"
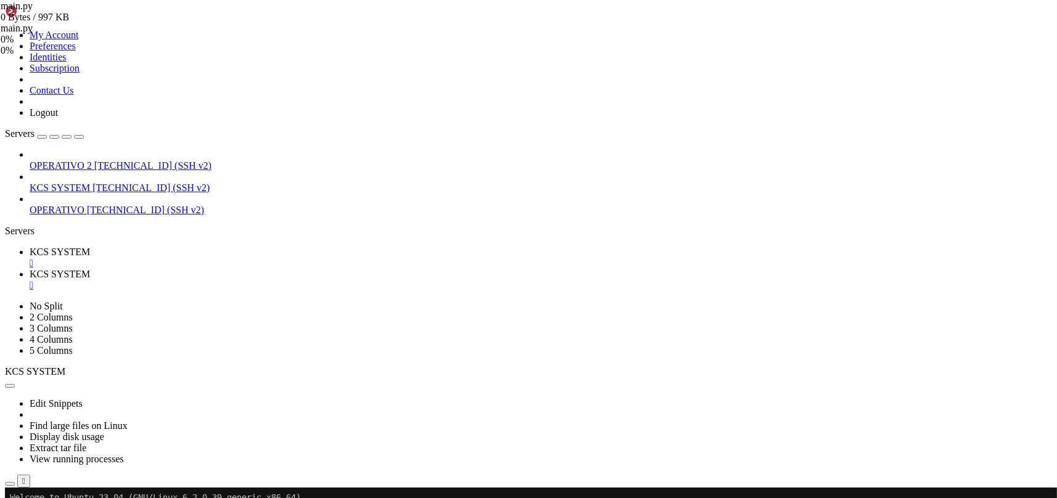
click at [191, 246] on link "KCS SYSTEM " at bounding box center [541, 257] width 1022 height 22
click at [90, 269] on span "KCS SYSTEM" at bounding box center [60, 274] width 60 height 10
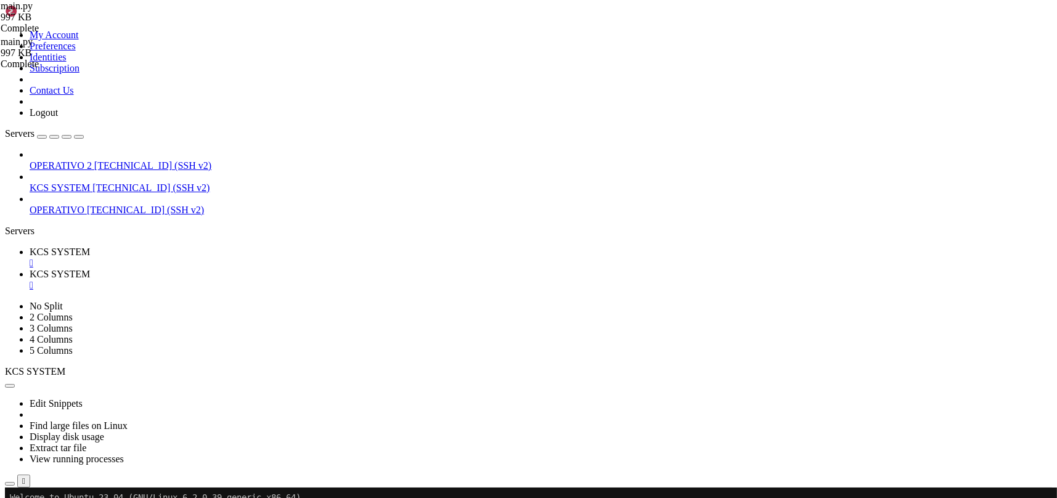
scroll to position [2613, 0]
click at [329, 280] on div "" at bounding box center [541, 285] width 1022 height 11
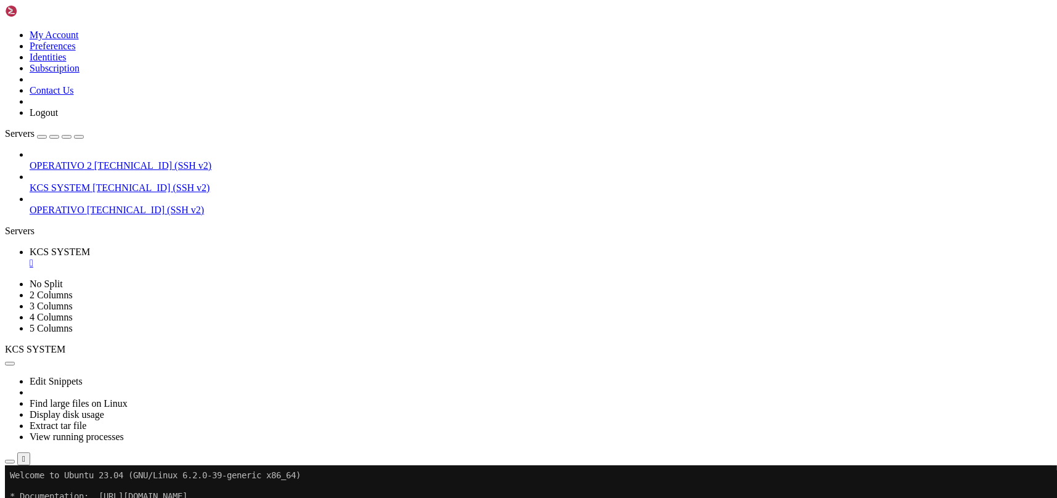
click at [10, 462] on icon "button" at bounding box center [10, 462] width 0 height 0
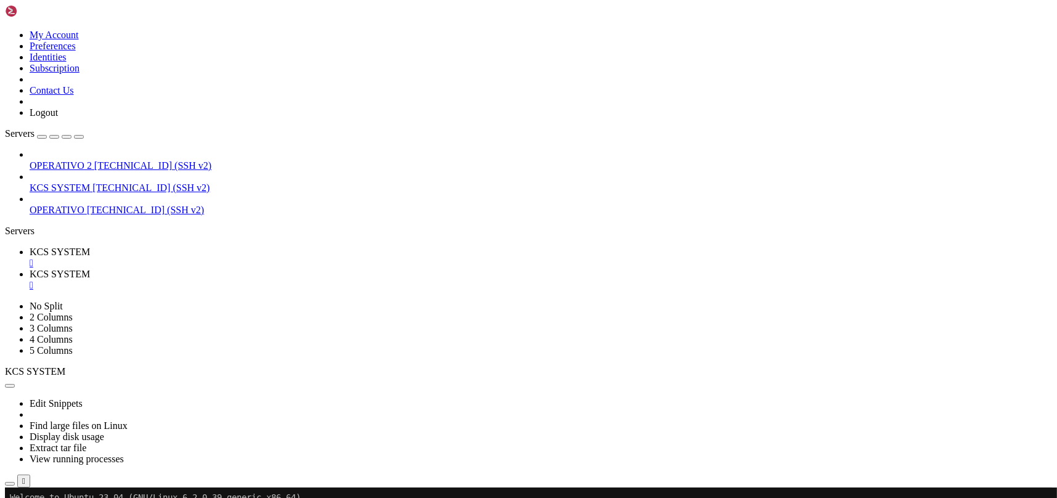
type input "/home/ubuntu/31-app-odoo2"
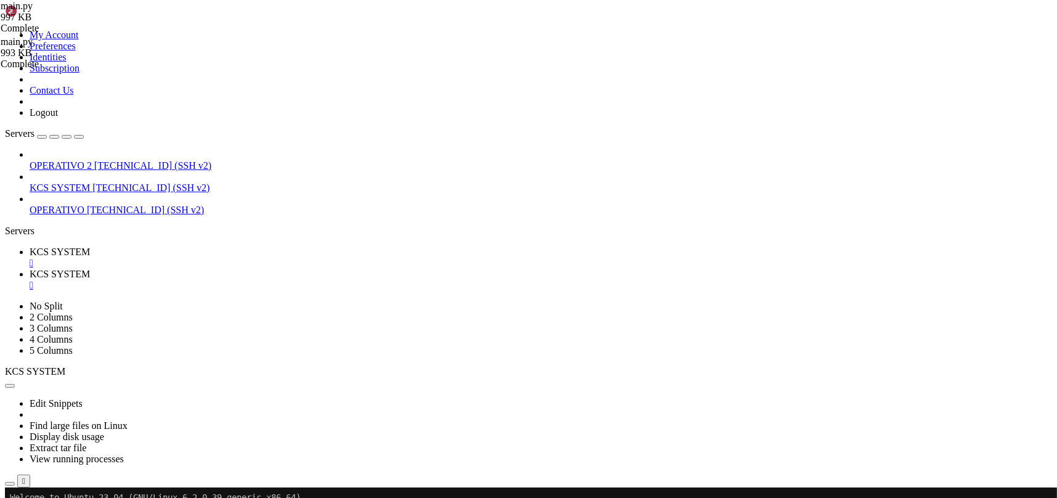
scroll to position [0, 0]
drag, startPoint x: 222, startPoint y: 12, endPoint x: 141, endPoint y: 54, distance: 92.1
click at [90, 246] on span "KCS SYSTEM" at bounding box center [60, 251] width 60 height 10
drag, startPoint x: 325, startPoint y: 12, endPoint x: 314, endPoint y: 12, distance: 10.5
click at [324, 280] on div "" at bounding box center [541, 285] width 1022 height 11
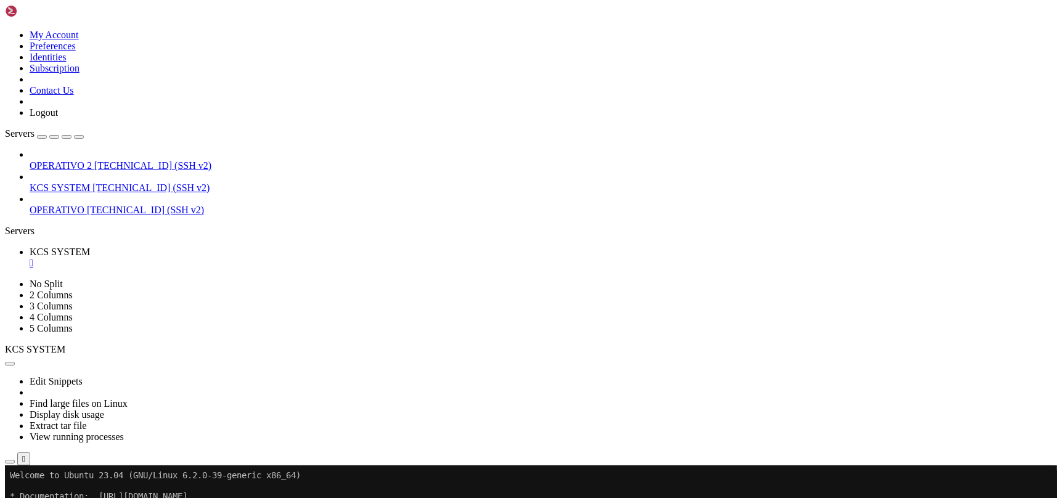
click at [227, 246] on link "KCS SYSTEM " at bounding box center [541, 257] width 1022 height 22
click at [234, 258] on div "" at bounding box center [541, 263] width 1022 height 11
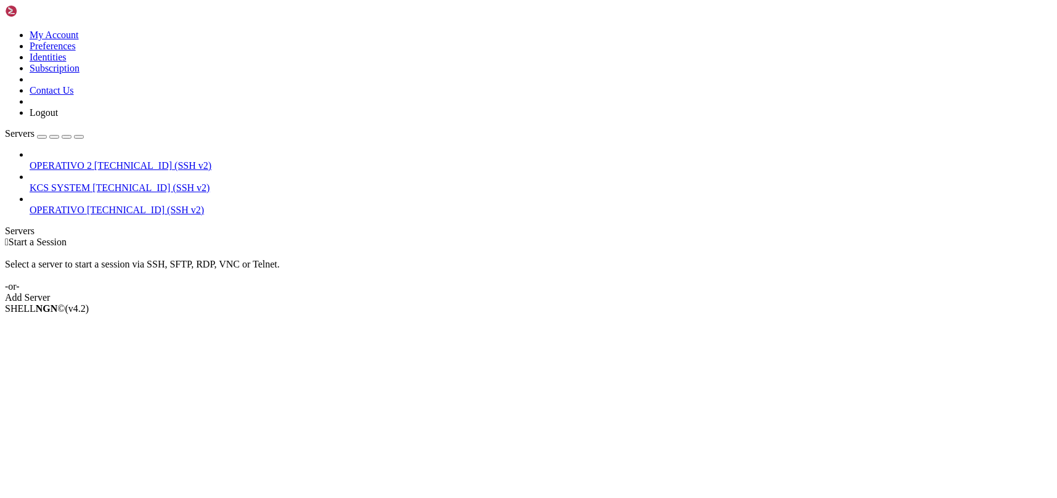
click at [90, 182] on span "KCS SYSTEM" at bounding box center [60, 187] width 60 height 10
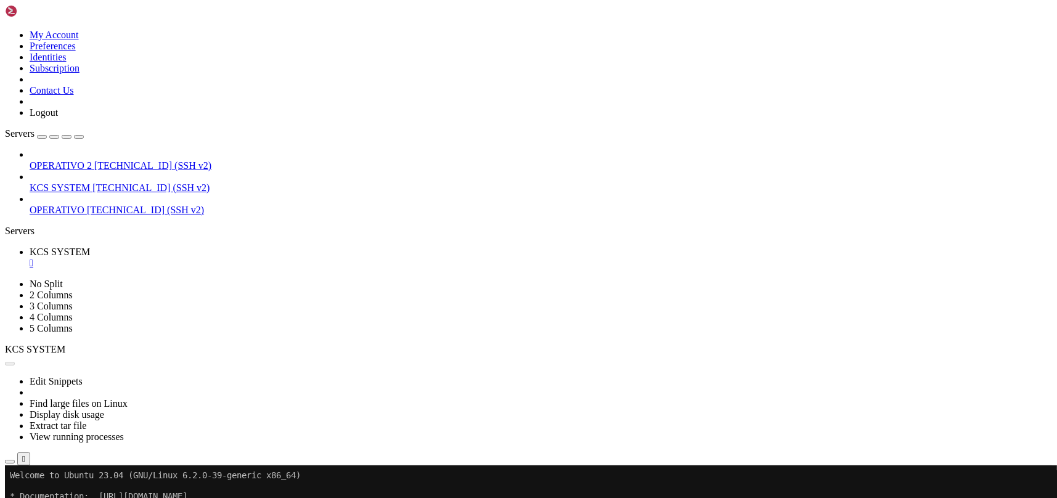
click at [232, 258] on div "" at bounding box center [541, 263] width 1022 height 11
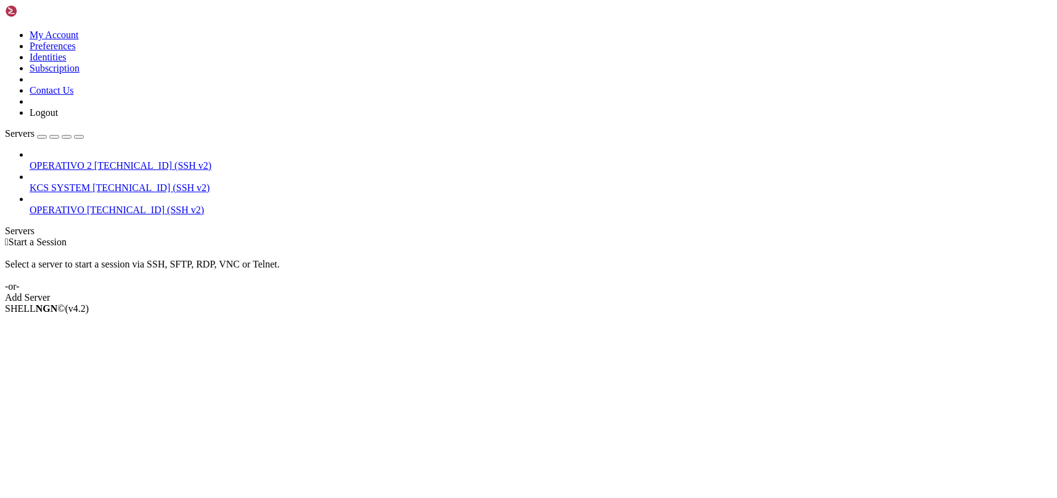
click at [30, 182] on icon at bounding box center [30, 182] width 0 height 0
click at [115, 182] on span "[TECHNICAL_ID] (SSH v2)" at bounding box center [150, 187] width 117 height 10
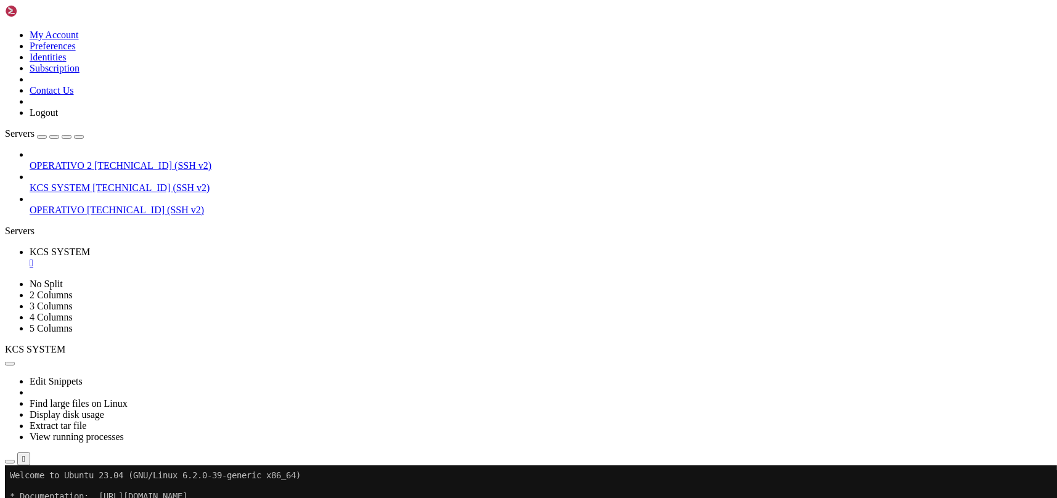
click at [10, 462] on icon "button" at bounding box center [10, 462] width 0 height 0
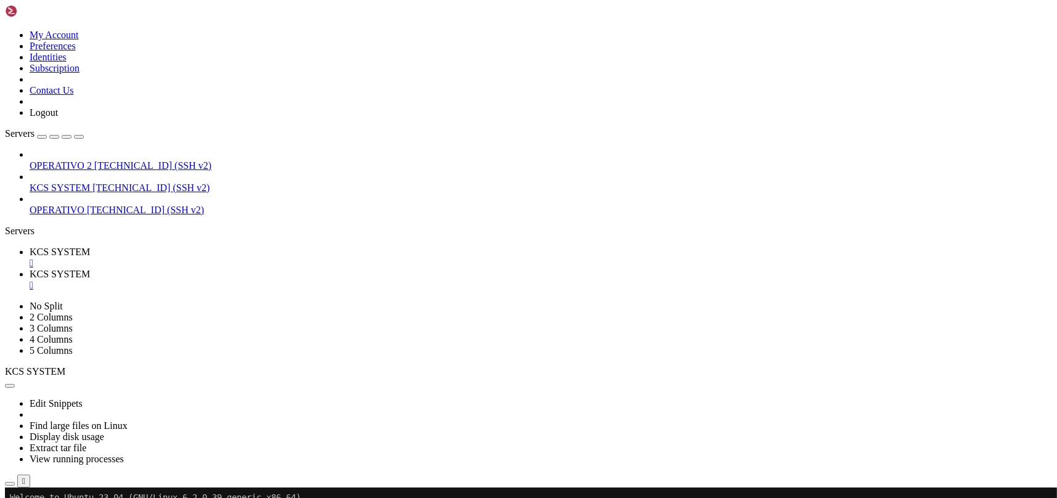
type input "/home/ubuntu"
